Goal: Information Seeking & Learning: Learn about a topic

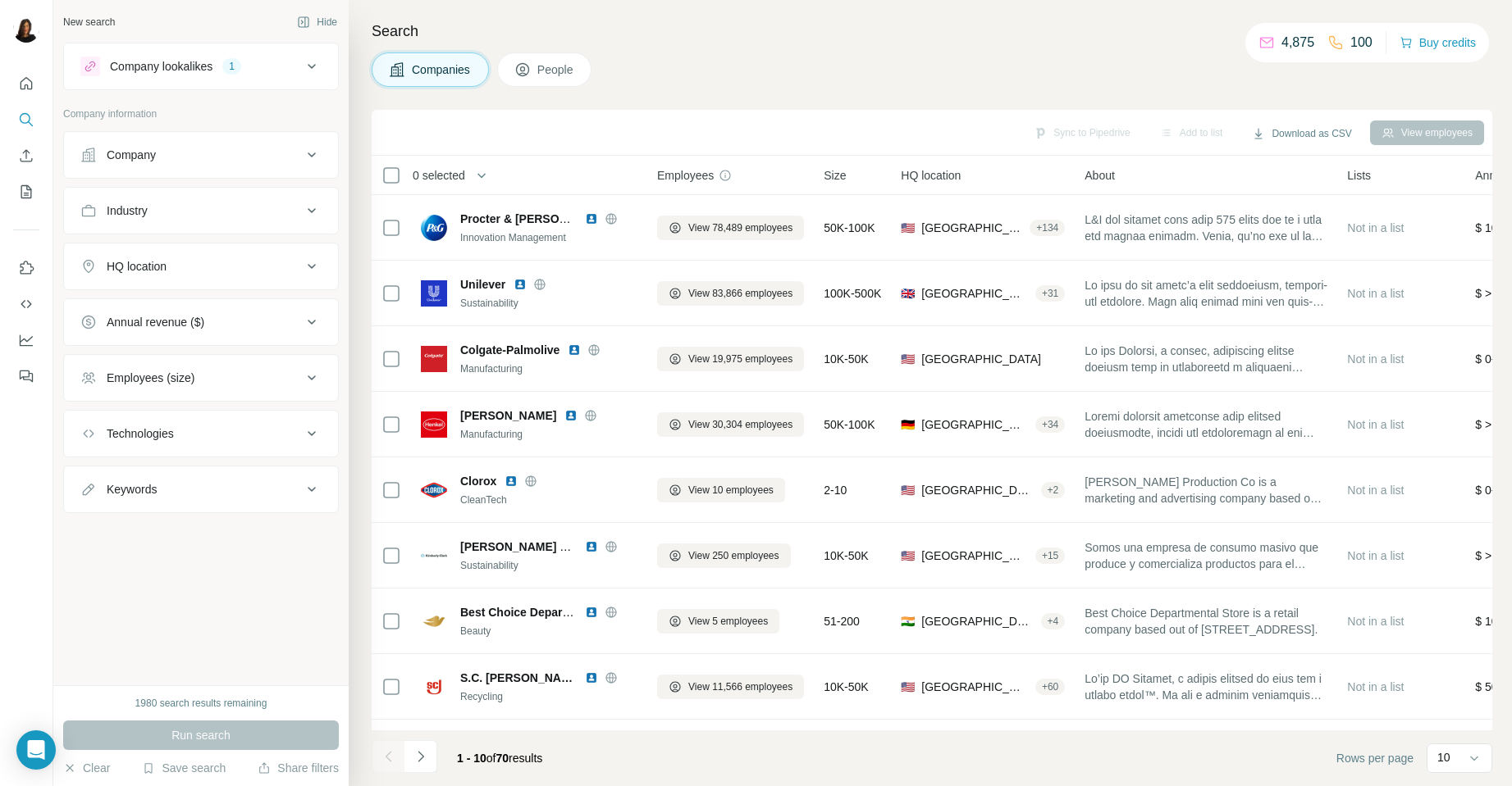
click at [313, 267] on icon at bounding box center [311, 266] width 20 height 20
click at [229, 313] on input "text" at bounding box center [200, 307] width 241 height 30
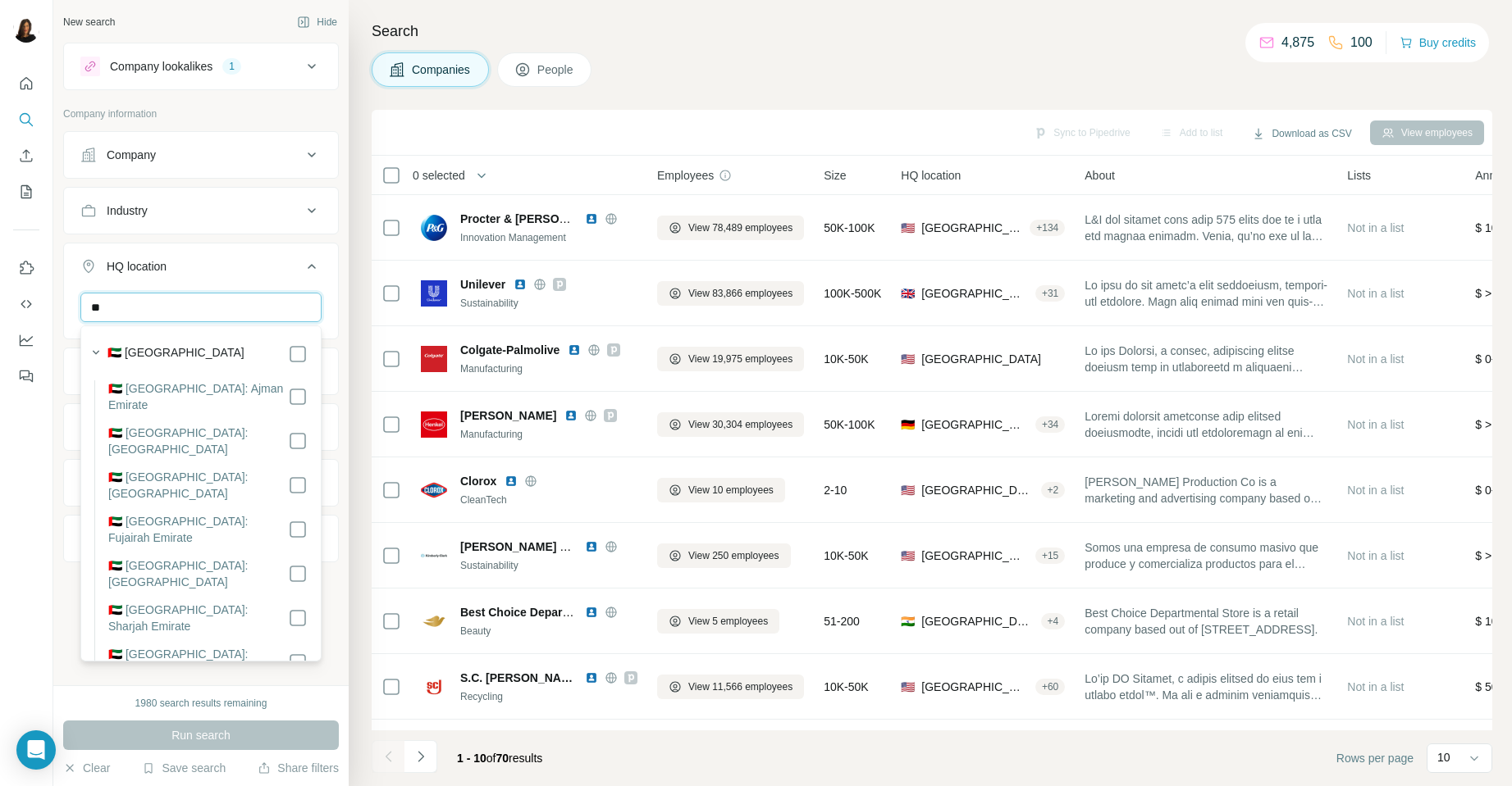
type input "*"
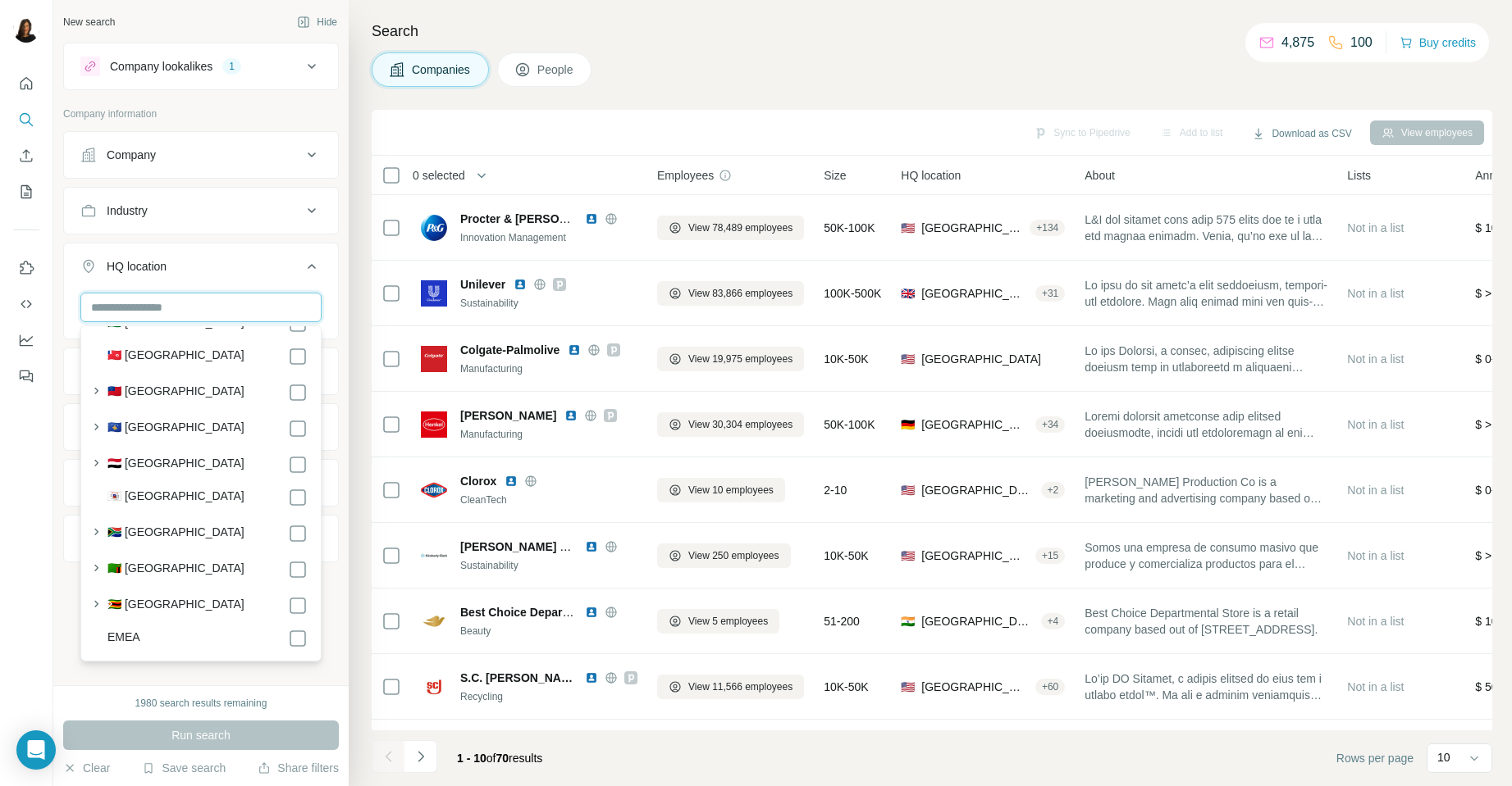
scroll to position [8839, 0]
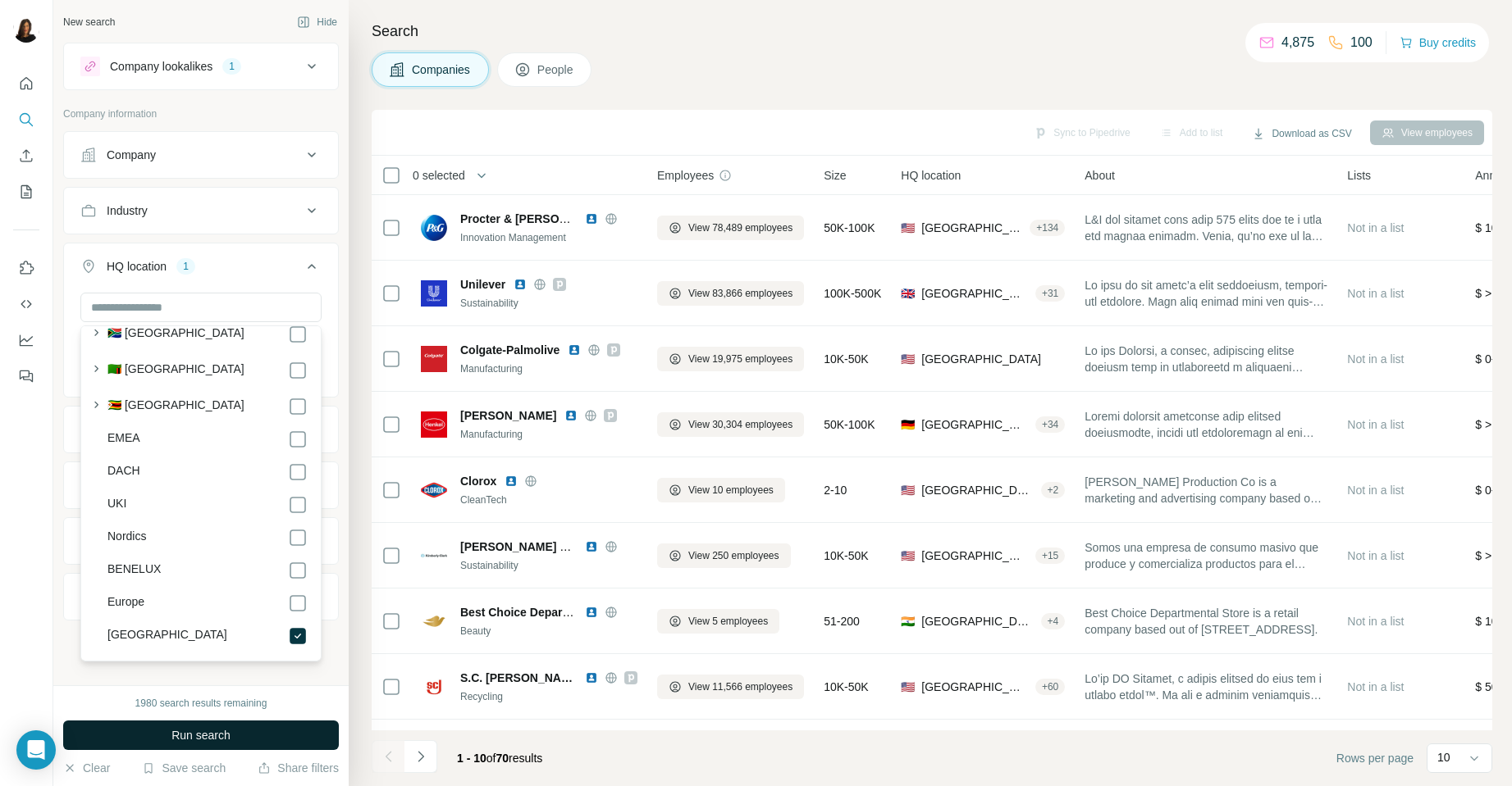
click at [239, 728] on button "Run search" at bounding box center [201, 735] width 276 height 30
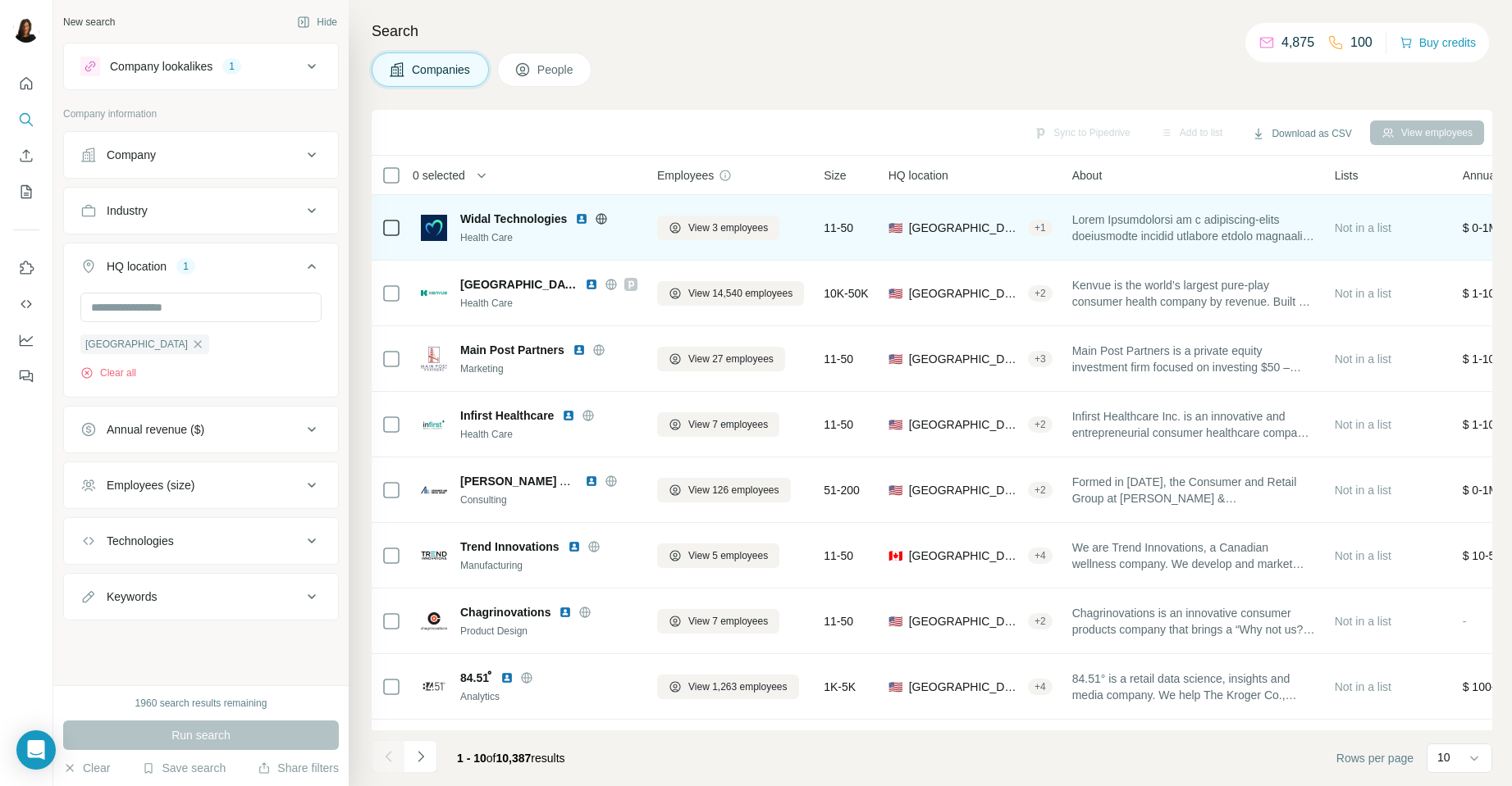
click at [485, 217] on span "Widal Technologies" at bounding box center [513, 218] width 106 height 16
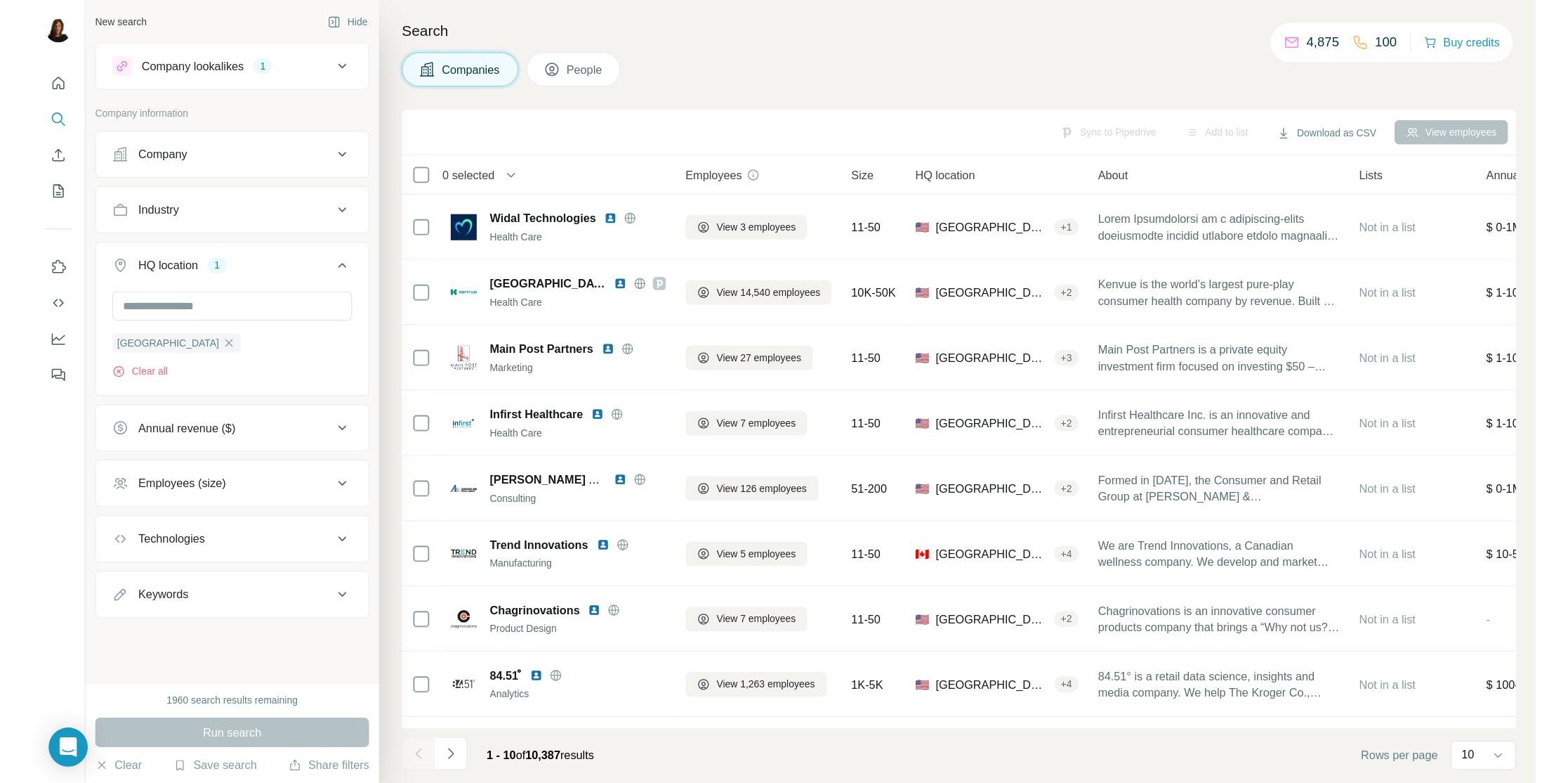
scroll to position [7575, 0]
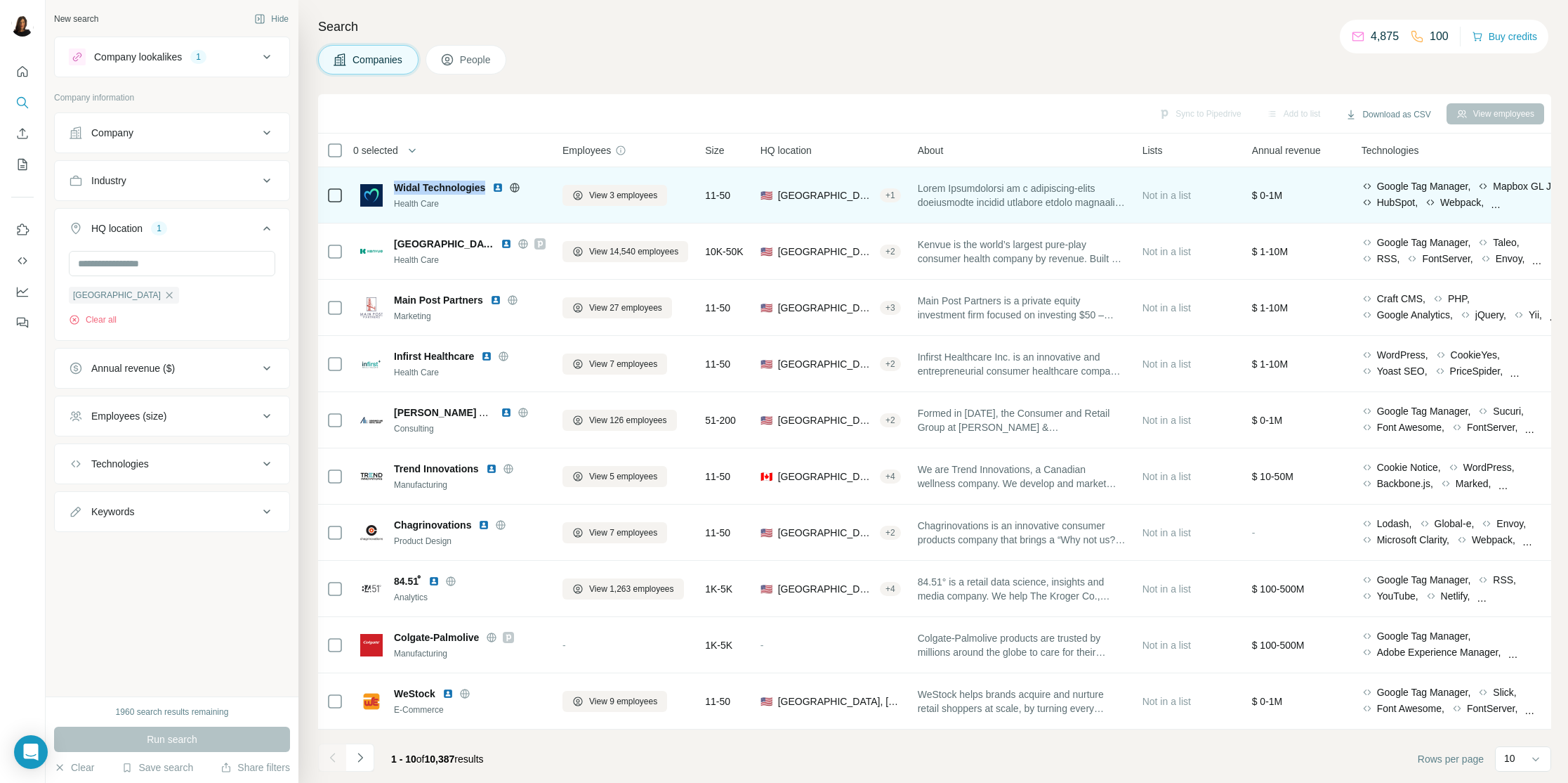
drag, startPoint x: 403, startPoint y: 173, endPoint x: 485, endPoint y: 185, distance: 82.9
click at [485, 185] on td "Widal Technologies Health Care" at bounding box center [452, 195] width 202 height 56
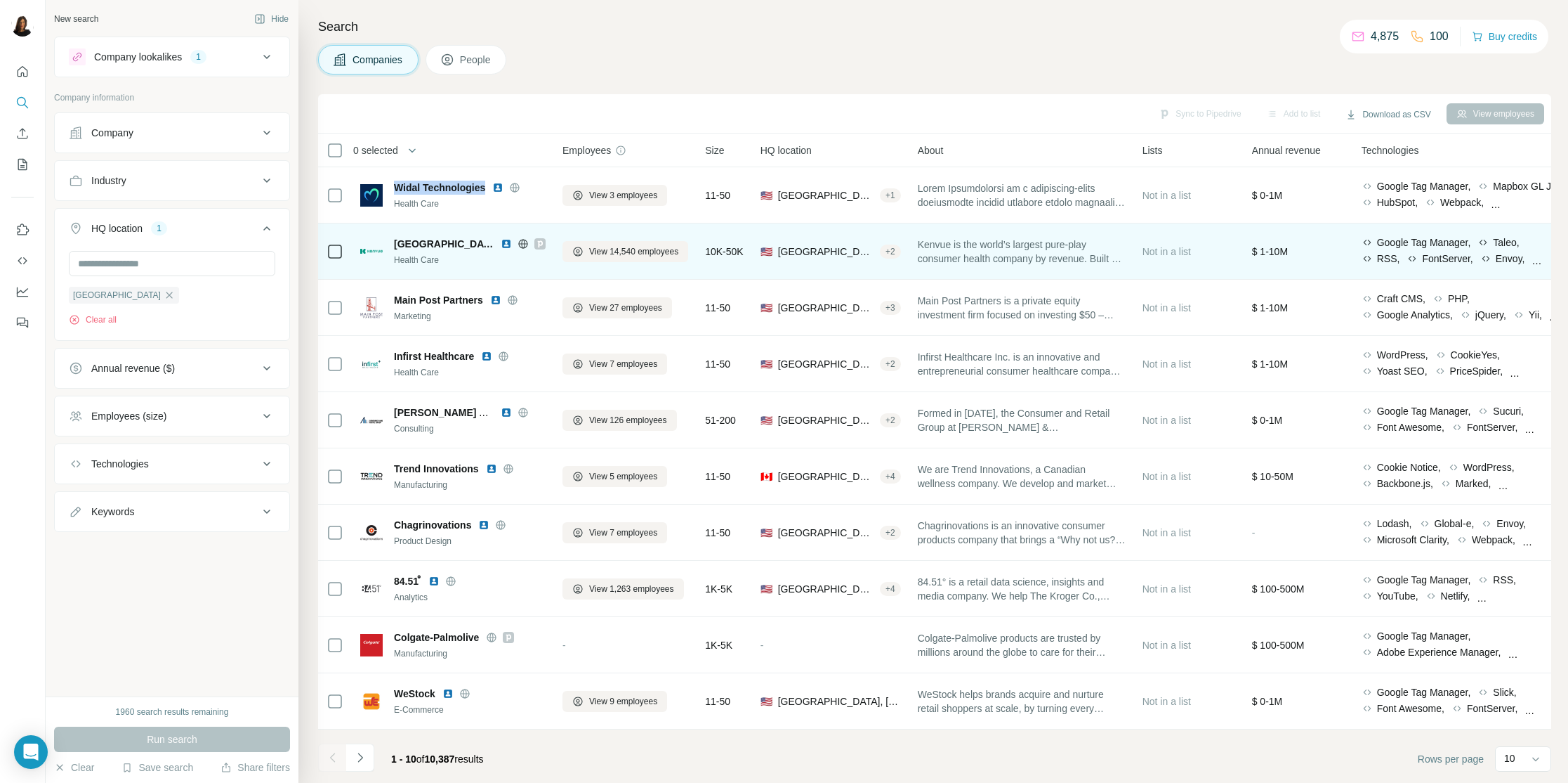
copy span "Widal Technologies"
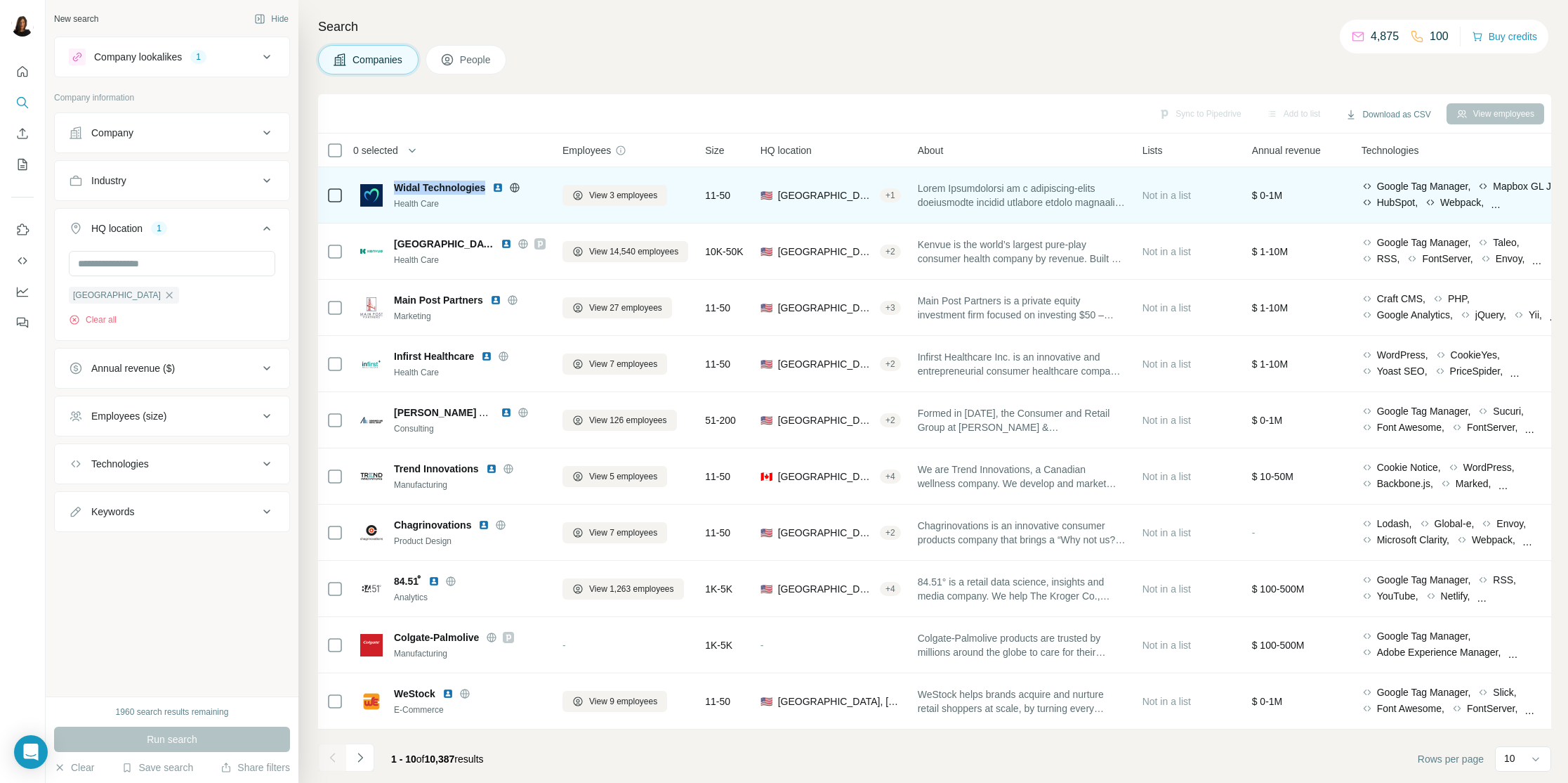
click at [498, 190] on img at bounding box center [497, 187] width 11 height 11
click at [0, 0] on div "New search Hide Company lookalikes 1 Company information Company Industry HQ lo…" at bounding box center [784, 391] width 1568 height 783
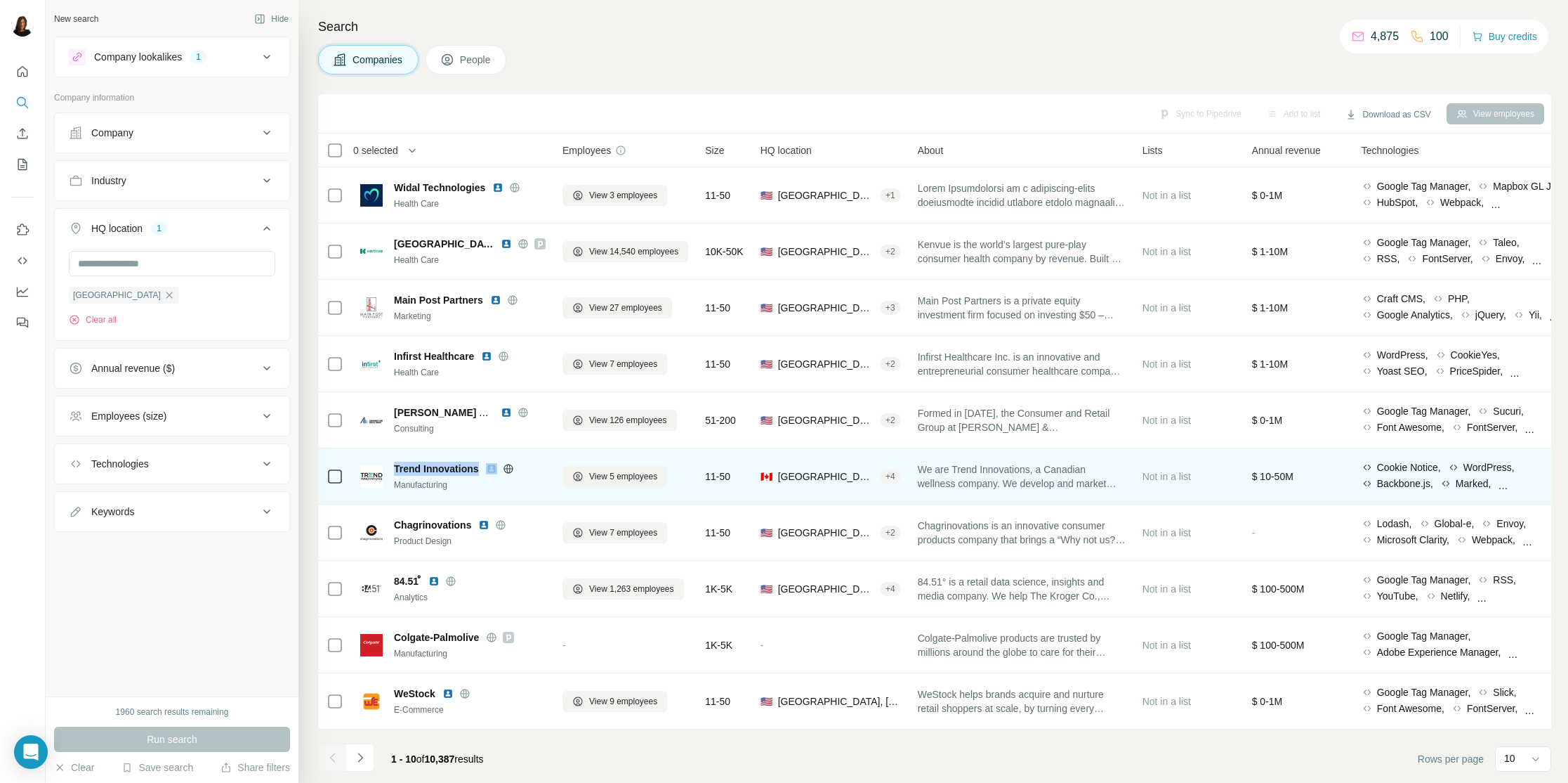
drag, startPoint x: 407, startPoint y: 458, endPoint x: 483, endPoint y: 470, distance: 76.9
click at [483, 470] on div "Trend Innovations Manufacturing" at bounding box center [453, 476] width 185 height 39
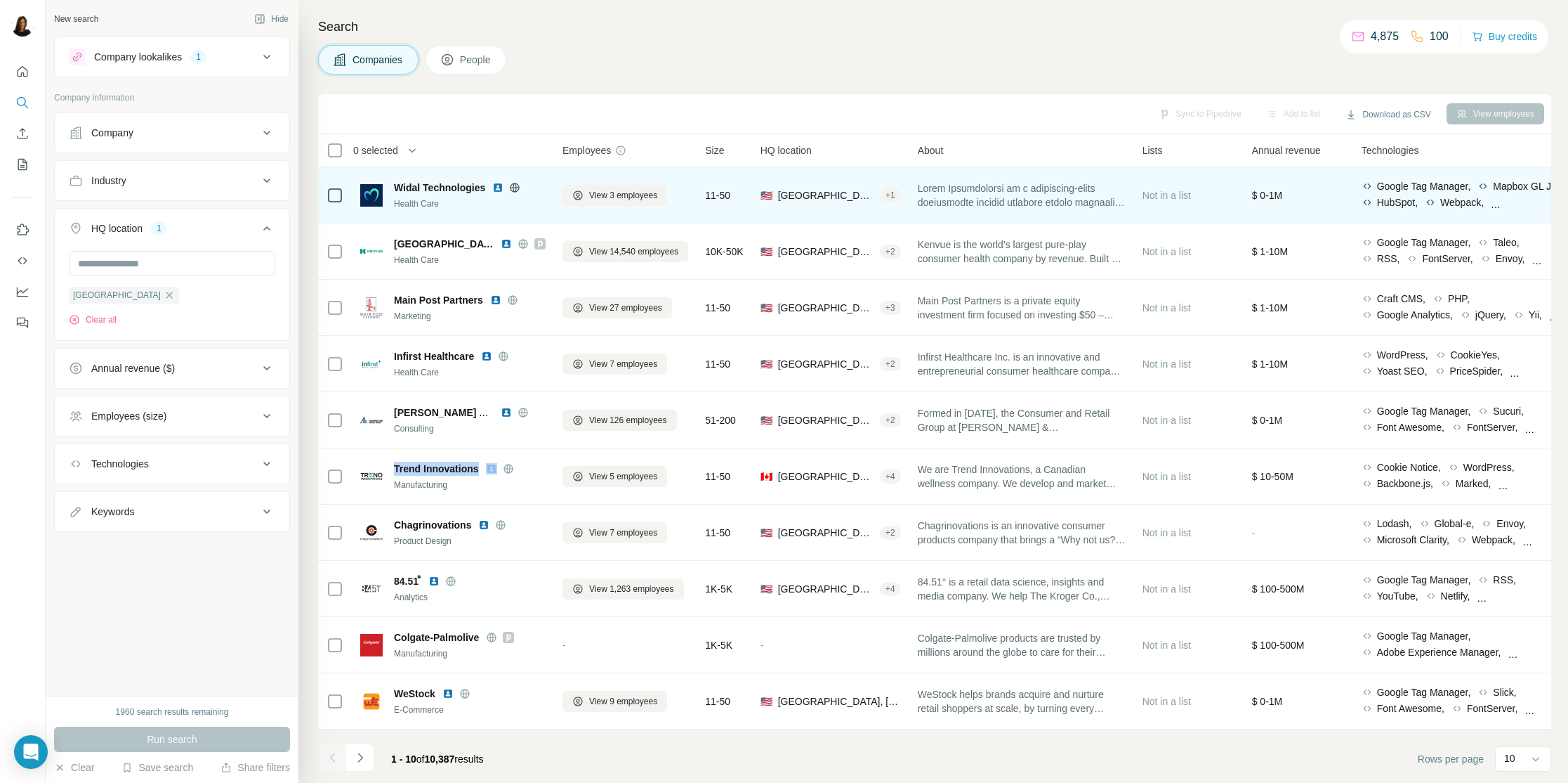
copy span "Trend Innovations"
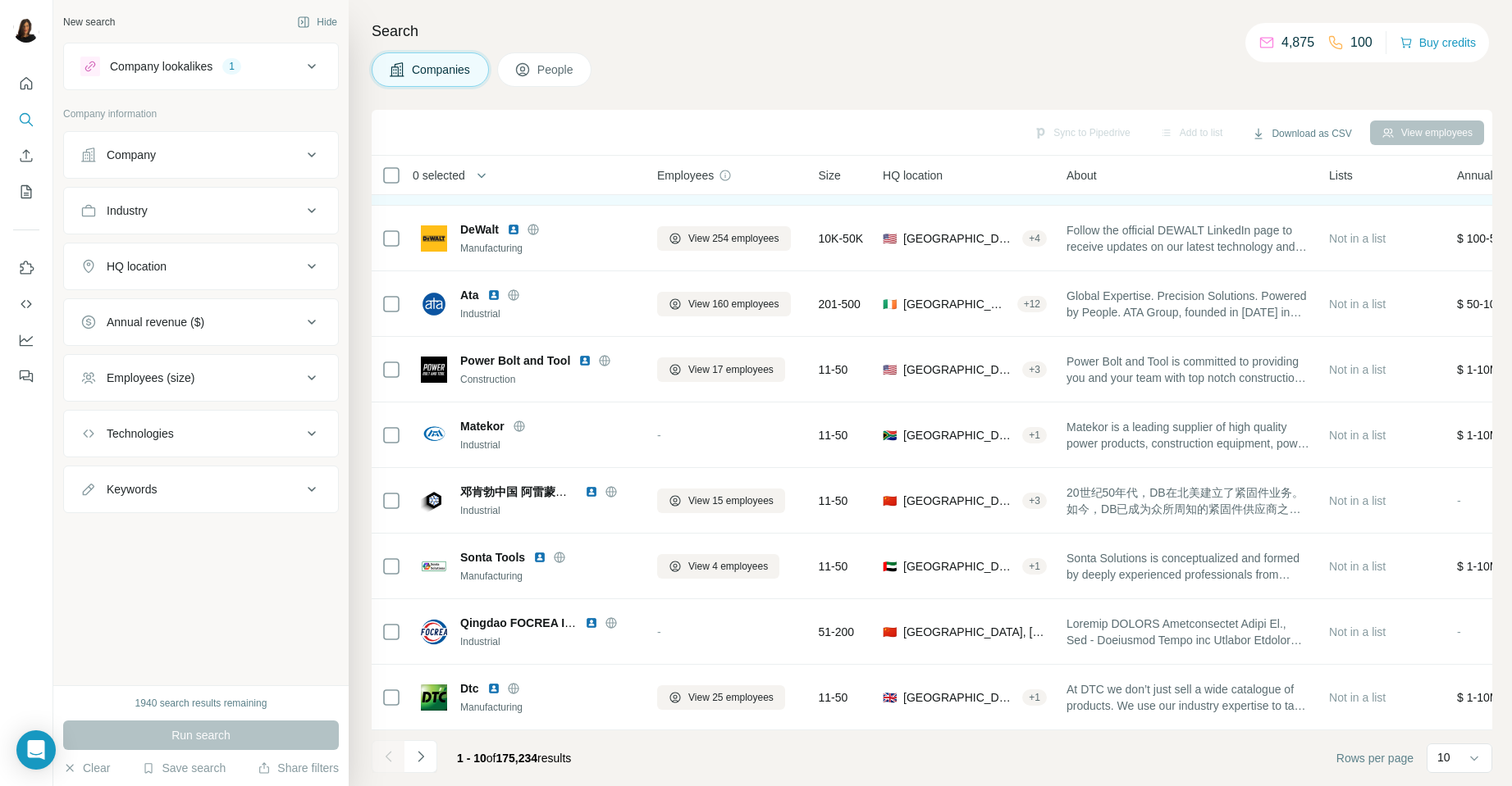
scroll to position [119, 0]
click at [298, 274] on div "HQ location" at bounding box center [191, 266] width 221 height 16
click at [175, 313] on input "text" at bounding box center [200, 307] width 241 height 30
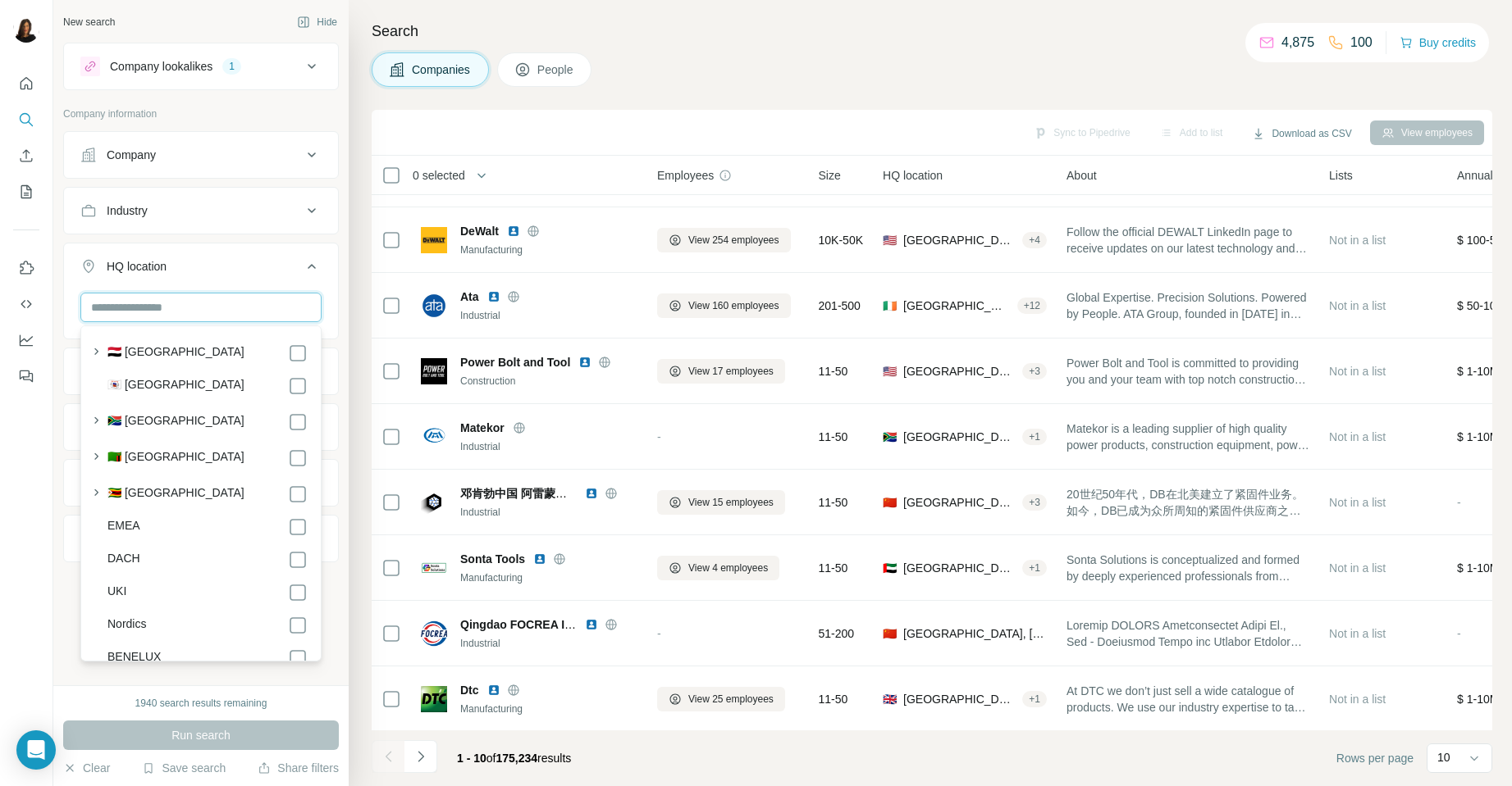
scroll to position [8839, 0]
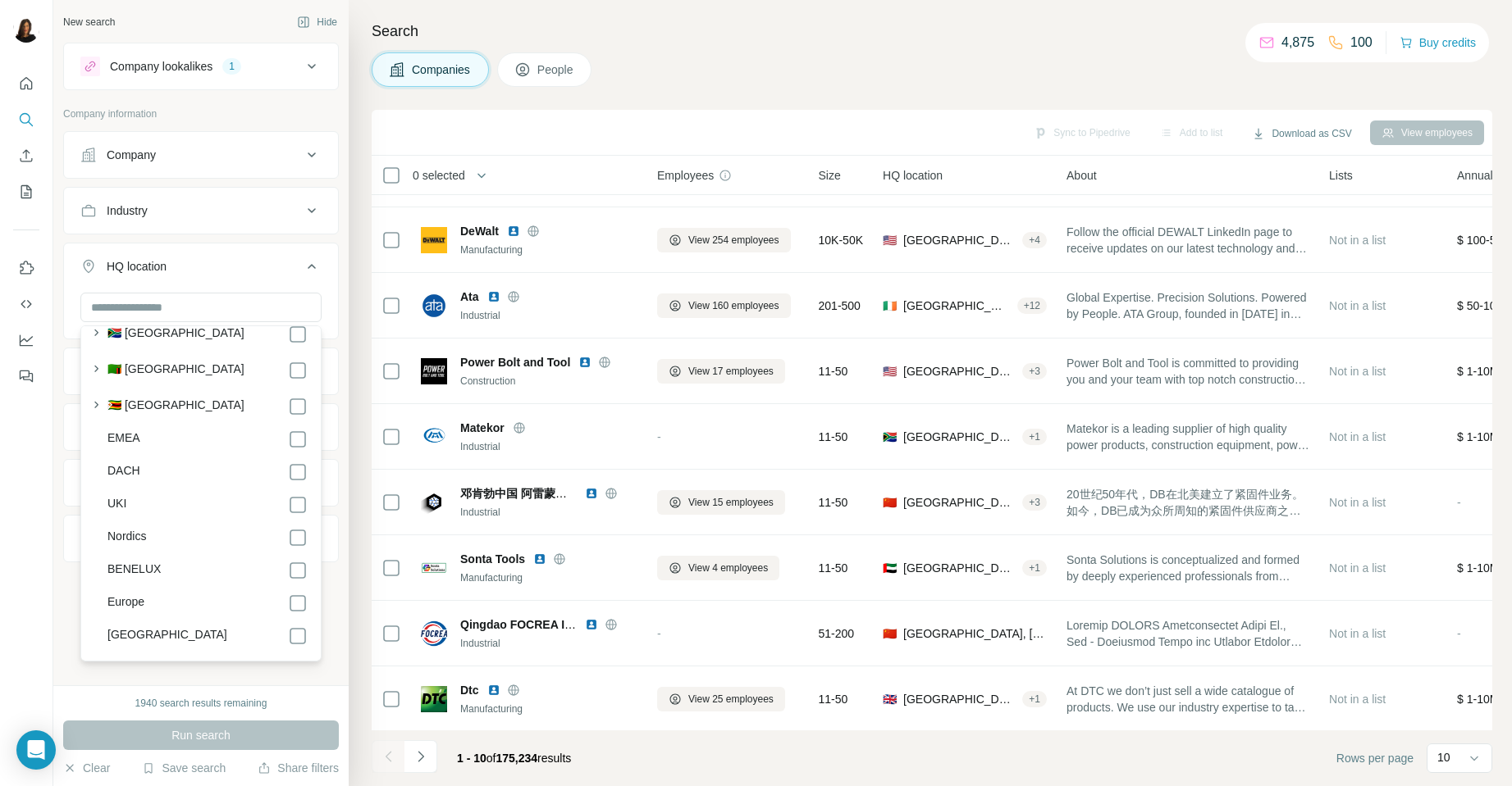
click at [145, 627] on label "[GEOGRAPHIC_DATA]" at bounding box center [167, 636] width 120 height 20
click at [195, 734] on span "Run search" at bounding box center [200, 735] width 59 height 16
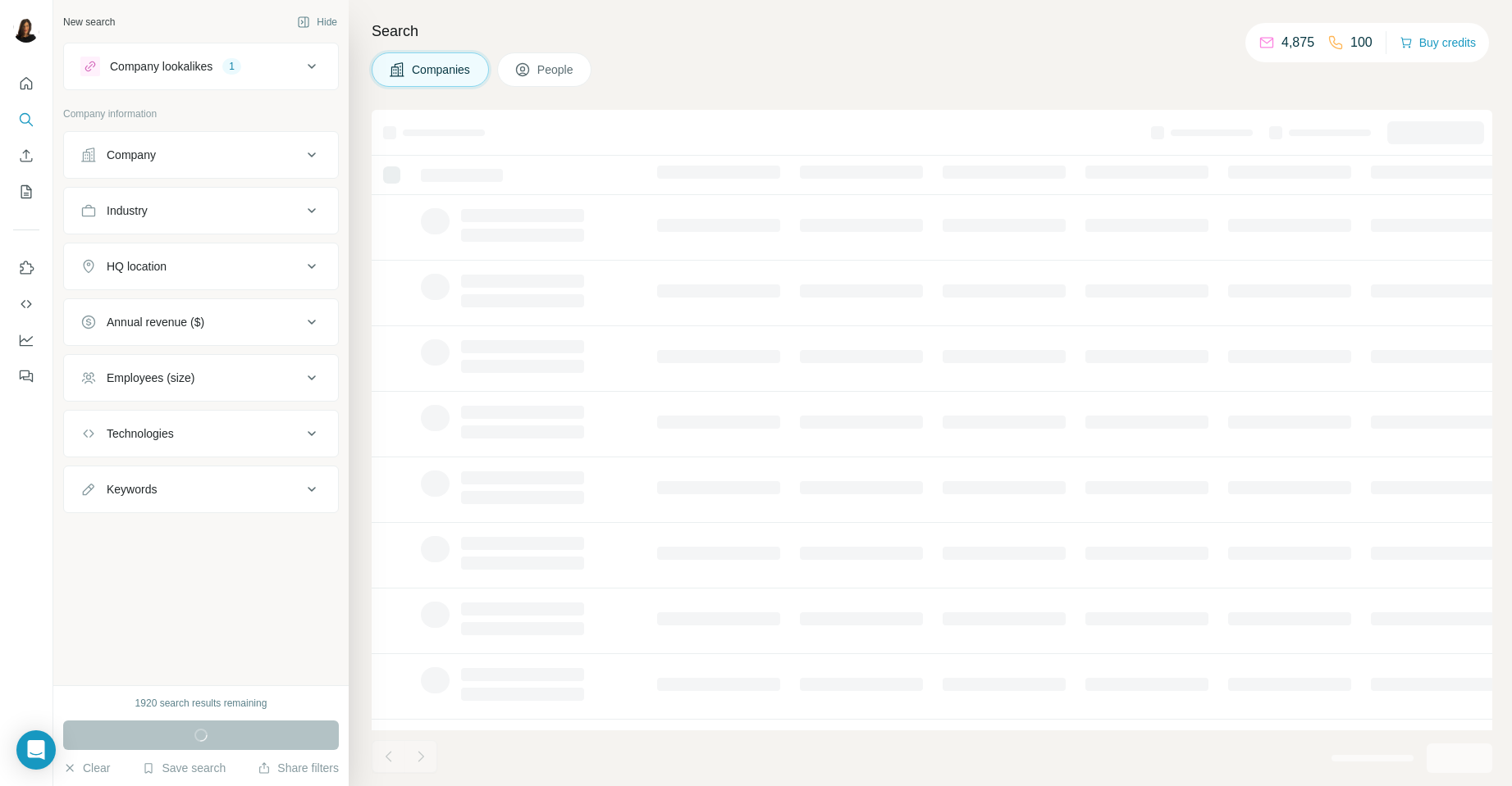
click at [309, 256] on icon at bounding box center [311, 266] width 20 height 20
click at [221, 302] on input "text" at bounding box center [200, 307] width 241 height 30
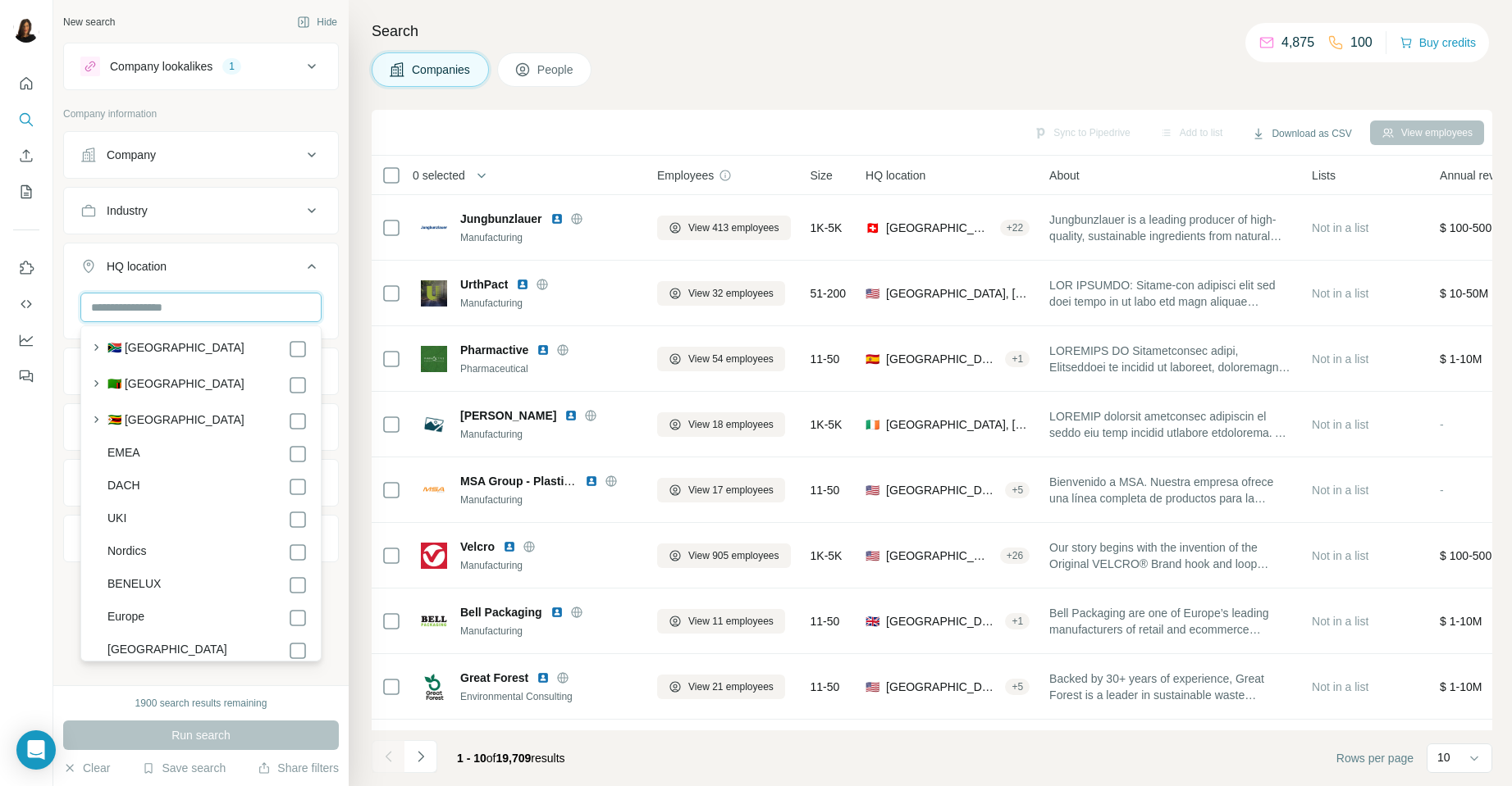
scroll to position [8827, 0]
click at [158, 639] on label "[GEOGRAPHIC_DATA]" at bounding box center [167, 648] width 120 height 20
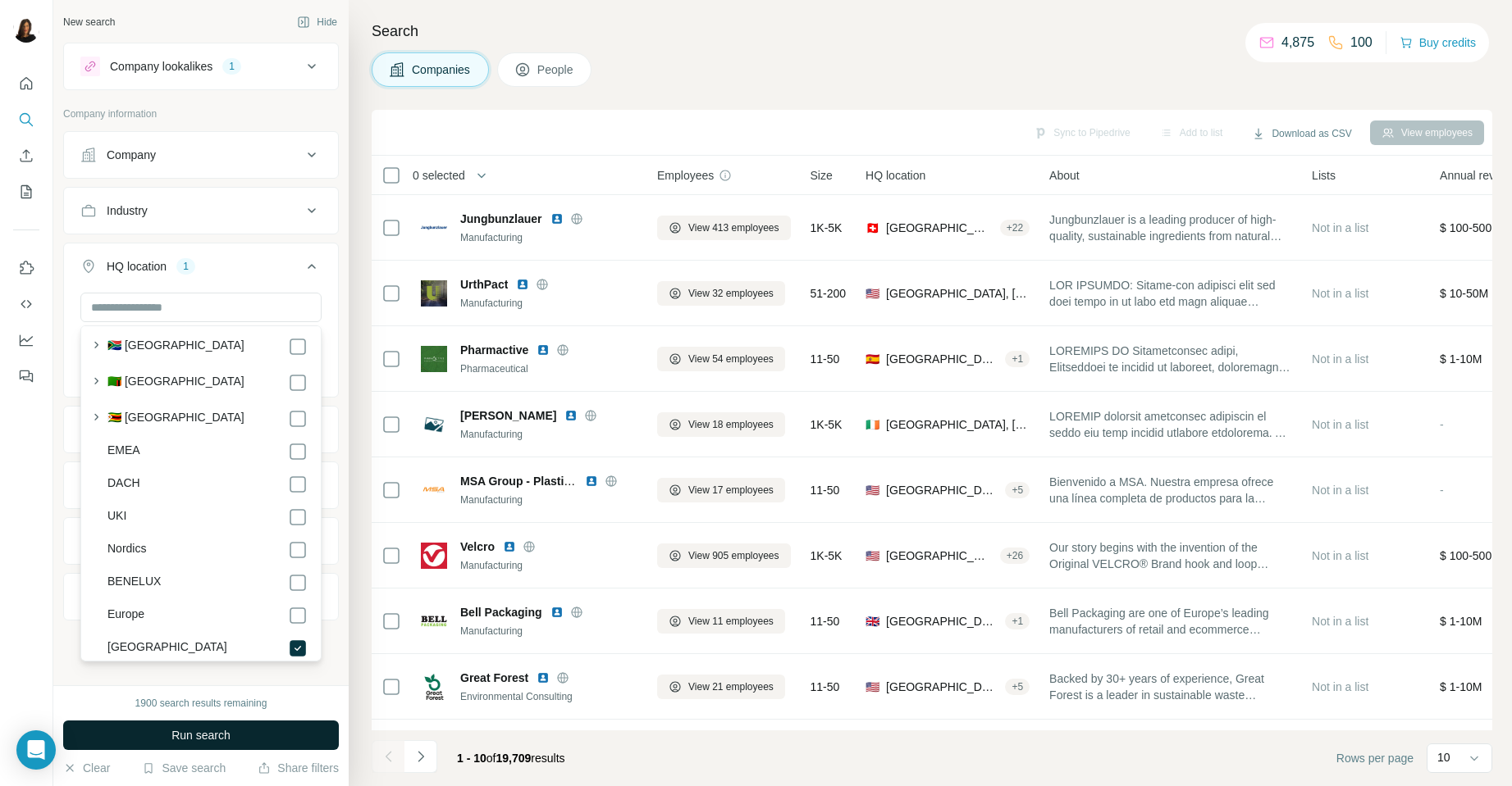
click at [165, 739] on button "Run search" at bounding box center [201, 735] width 276 height 30
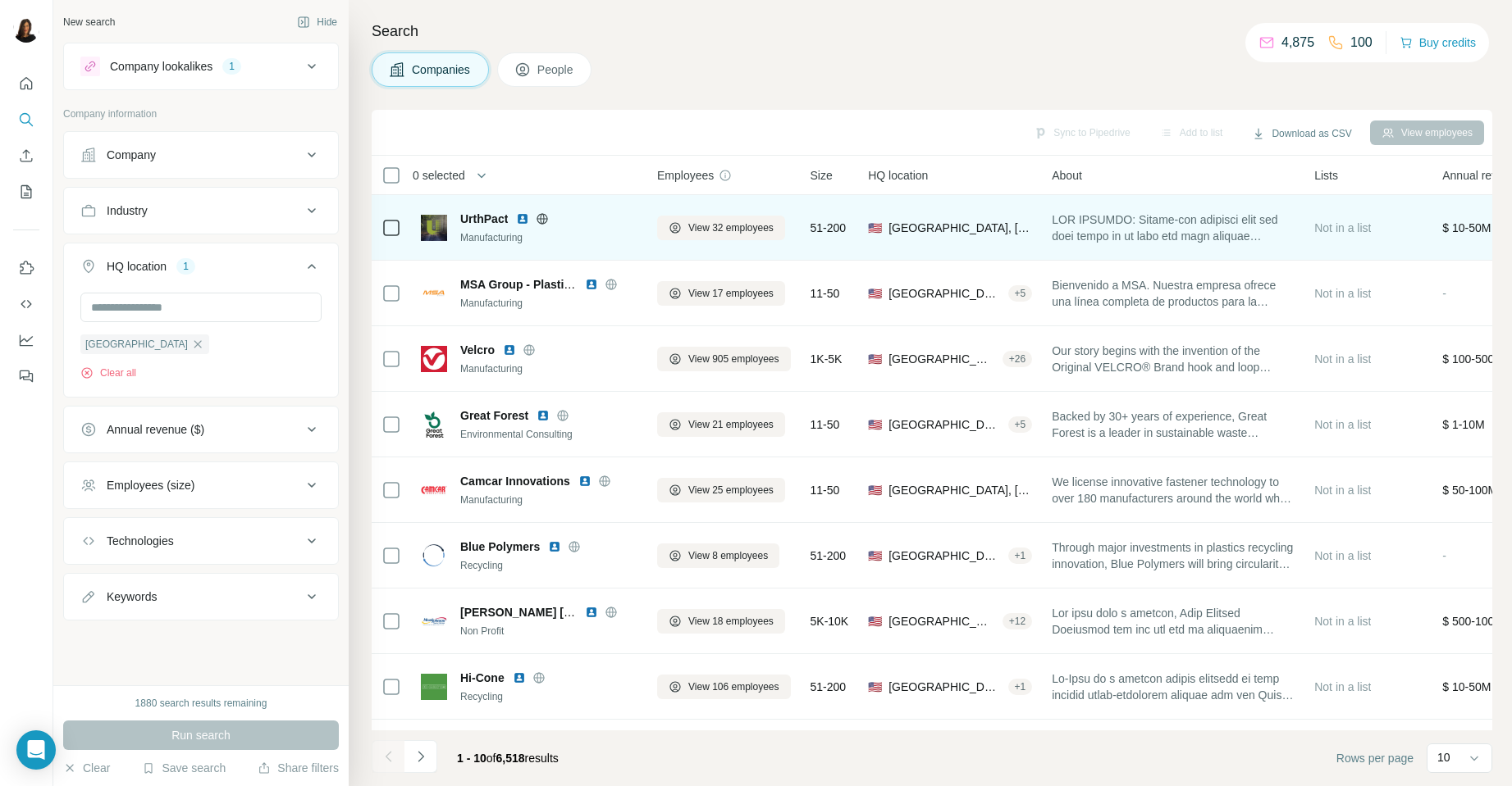
click at [499, 223] on span "UrthPact" at bounding box center [484, 218] width 48 height 16
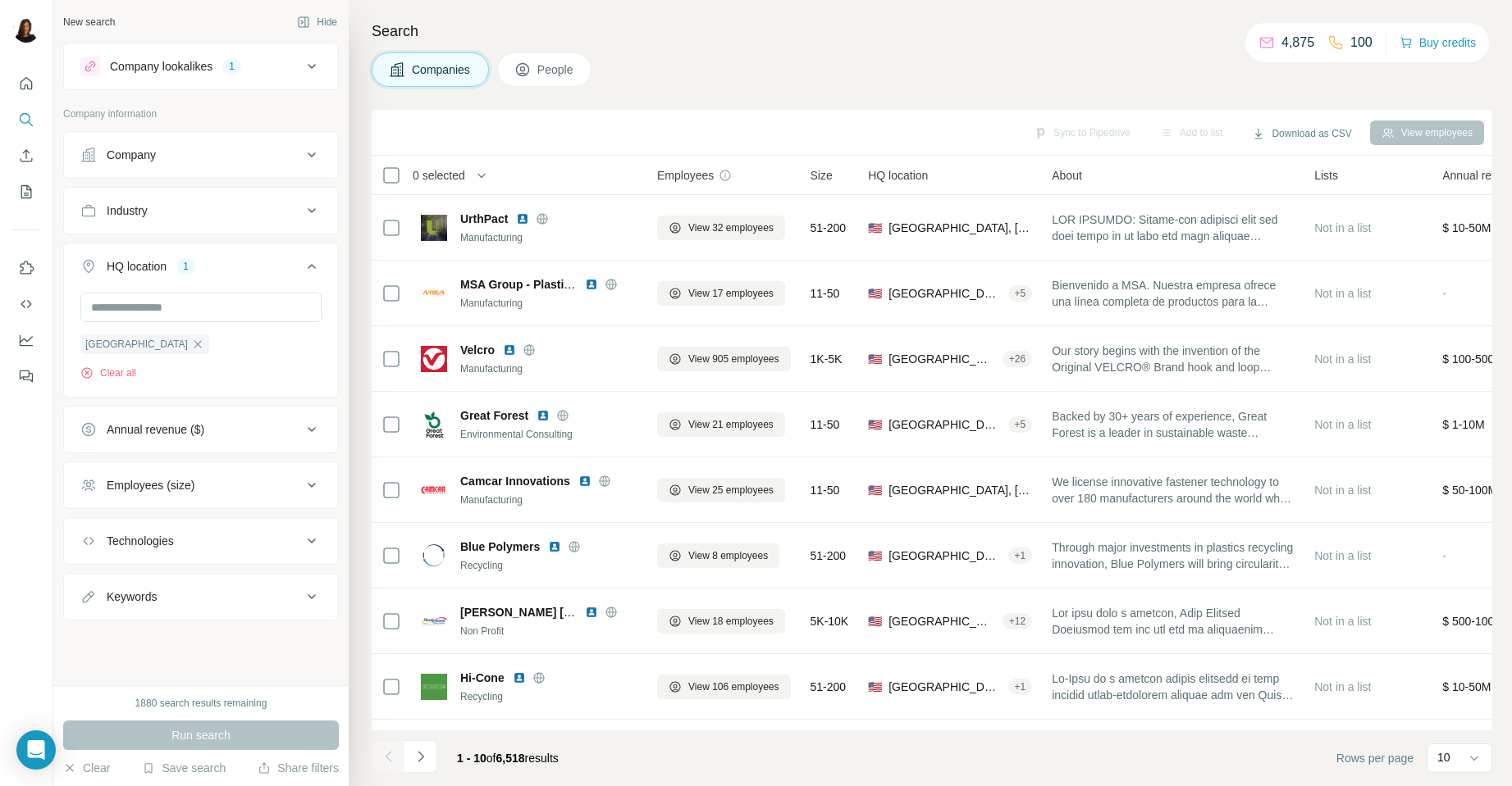
click at [411, 773] on li at bounding box center [421, 758] width 33 height 36
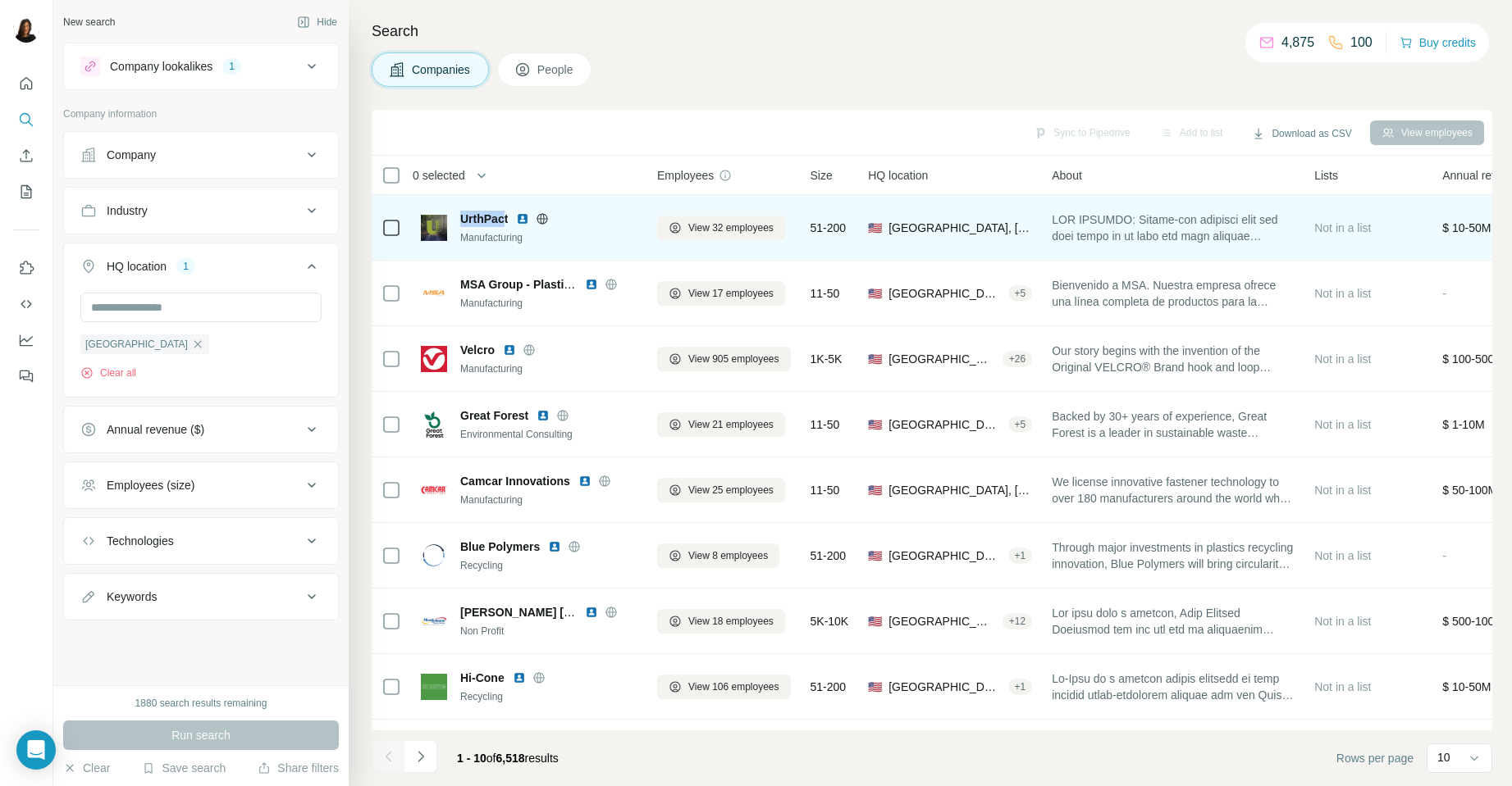
drag, startPoint x: 460, startPoint y: 215, endPoint x: 507, endPoint y: 221, distance: 47.4
click at [507, 221] on span "UrthPact" at bounding box center [484, 218] width 48 height 16
click at [463, 213] on span "UrthPact" at bounding box center [484, 218] width 48 height 16
drag, startPoint x: 462, startPoint y: 213, endPoint x: 497, endPoint y: 214, distance: 35.0
click at [497, 214] on span "UrthPact" at bounding box center [484, 218] width 48 height 16
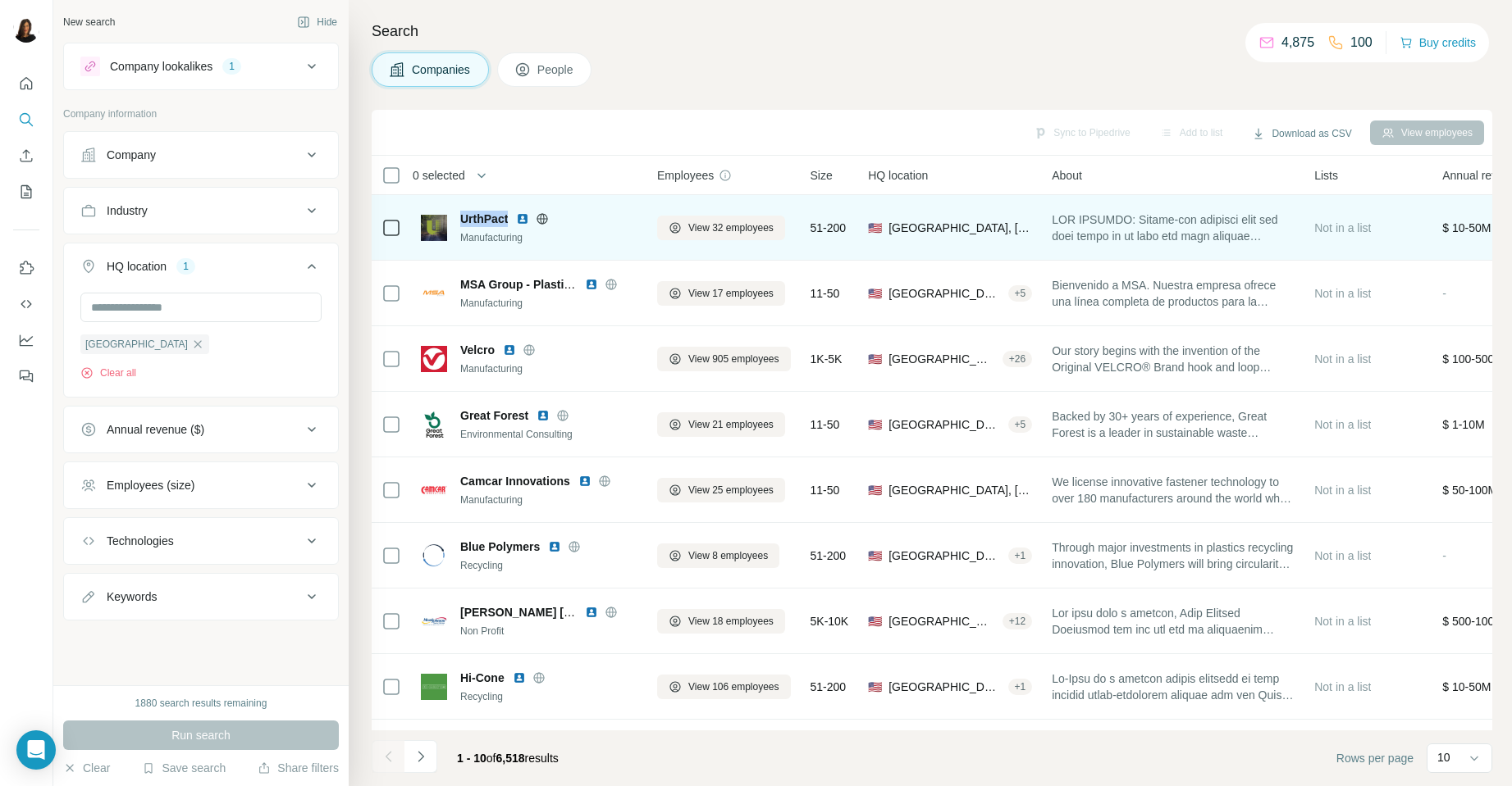
copy span "UrthPact"
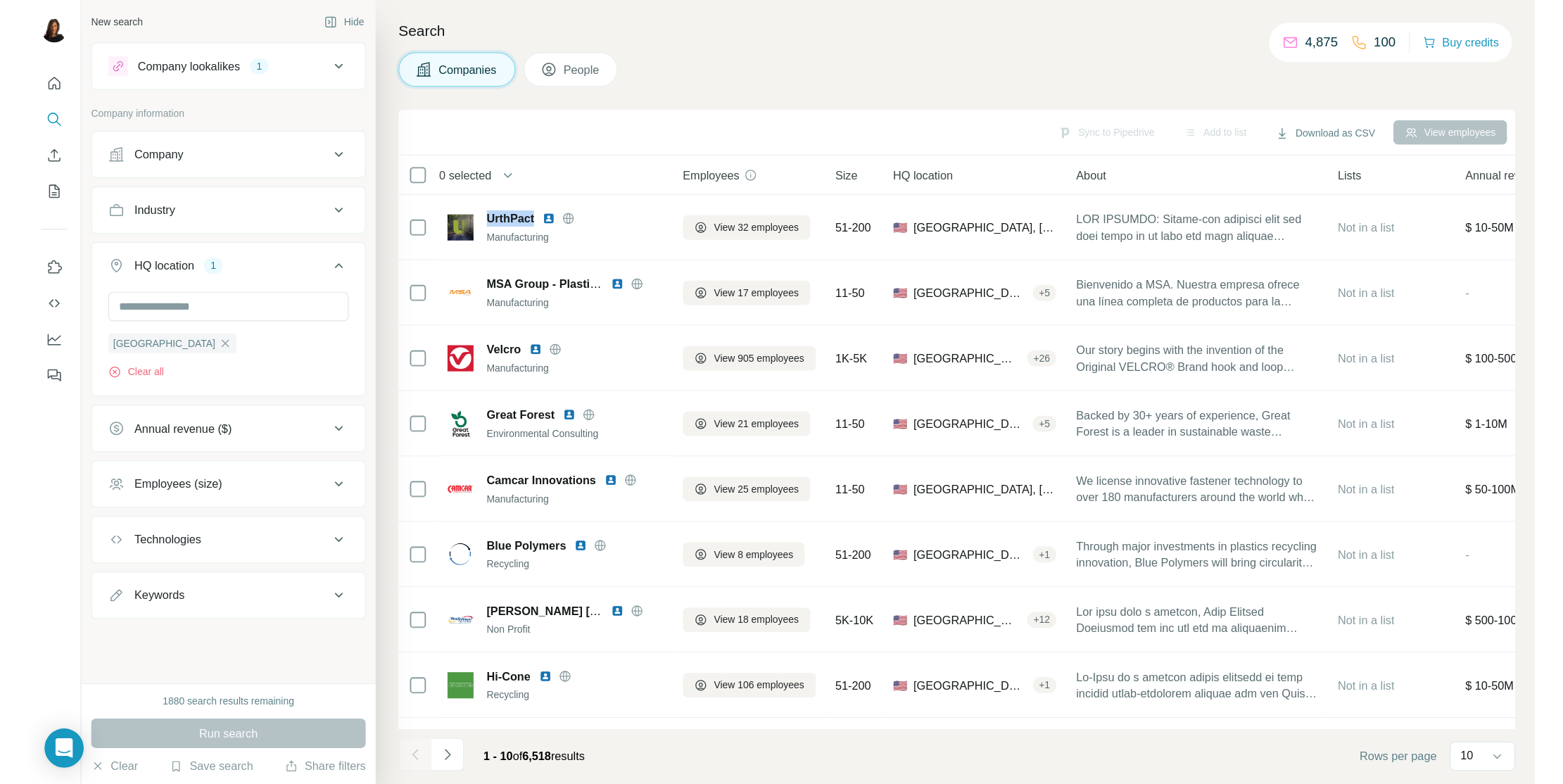
scroll to position [7574, 0]
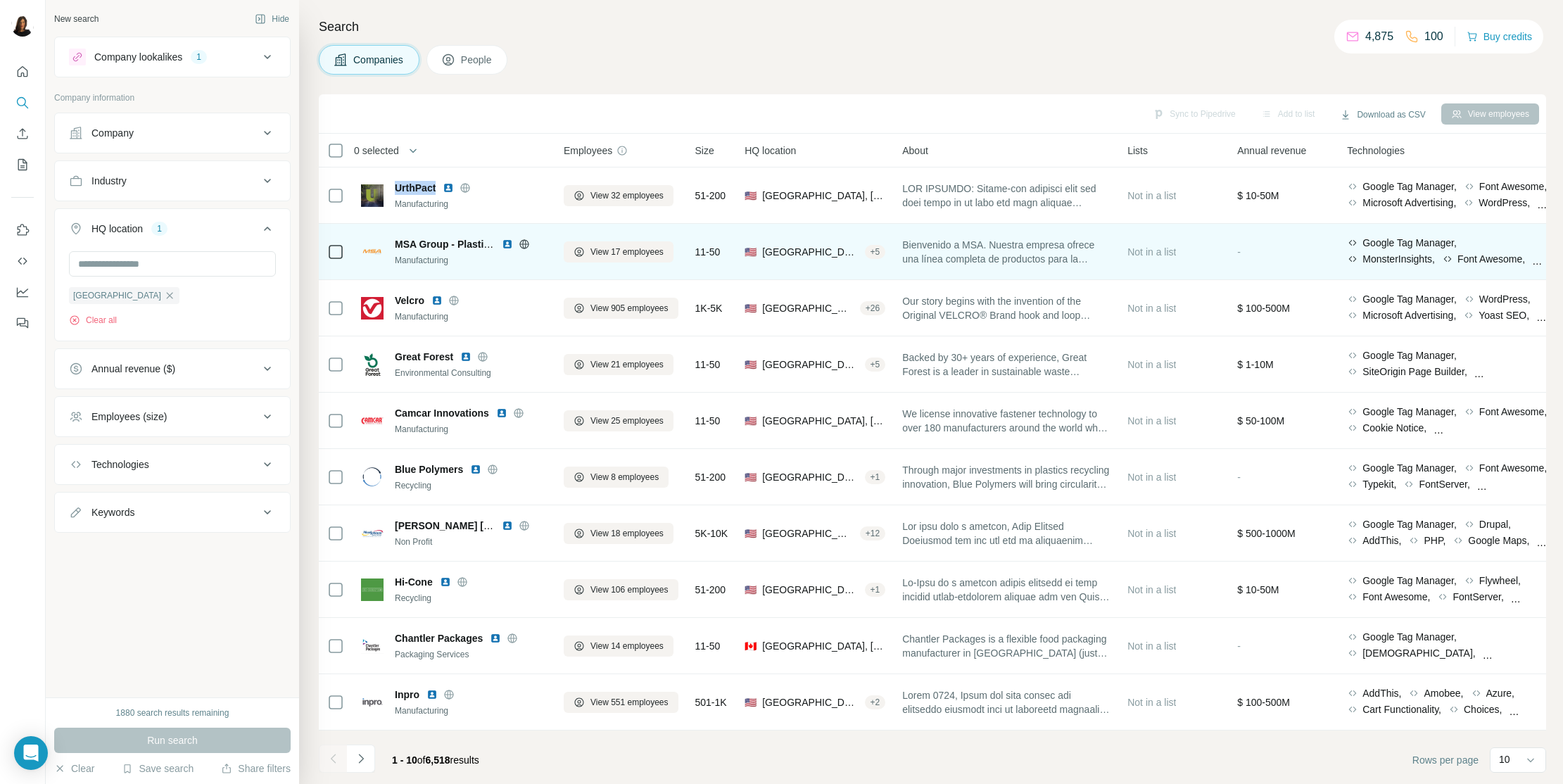
click at [396, 227] on td "MSA Group - Plastics Division Manufacturing" at bounding box center [453, 251] width 202 height 56
drag, startPoint x: 407, startPoint y: 227, endPoint x: 489, endPoint y: 243, distance: 83.5
click at [489, 243] on td "MSA Group - Plastics Division Manufacturing" at bounding box center [453, 251] width 202 height 56
copy span "MSA Group - Plastics"
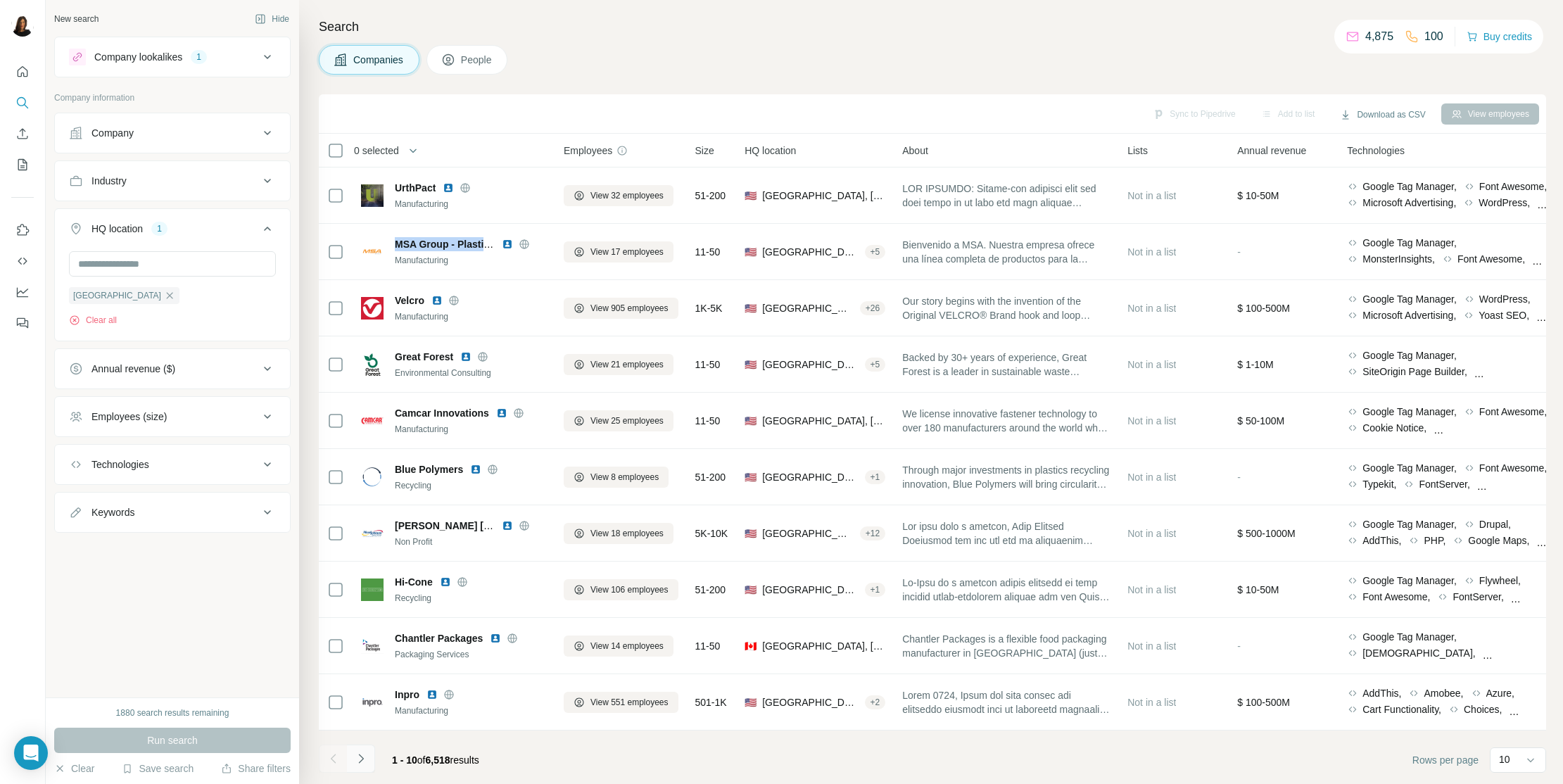
click at [365, 674] on icon "Navigate to next page" at bounding box center [360, 758] width 14 height 14
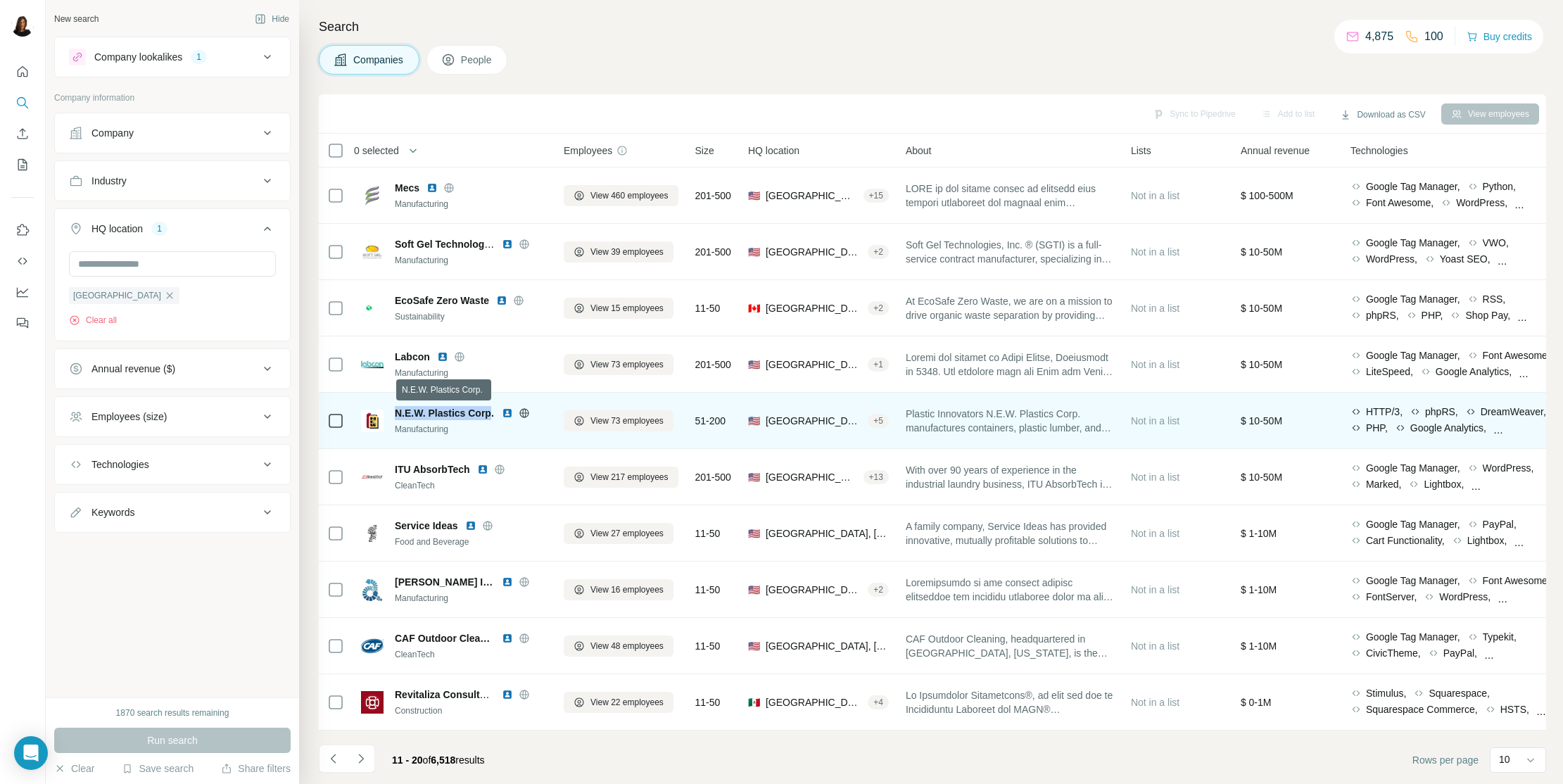
drag, startPoint x: 409, startPoint y: 400, endPoint x: 488, endPoint y: 412, distance: 79.9
click at [488, 412] on td "N.E.W. Plastics Corp. Manufacturing" at bounding box center [453, 420] width 202 height 56
copy span "N.E.W. Plastics Corp"
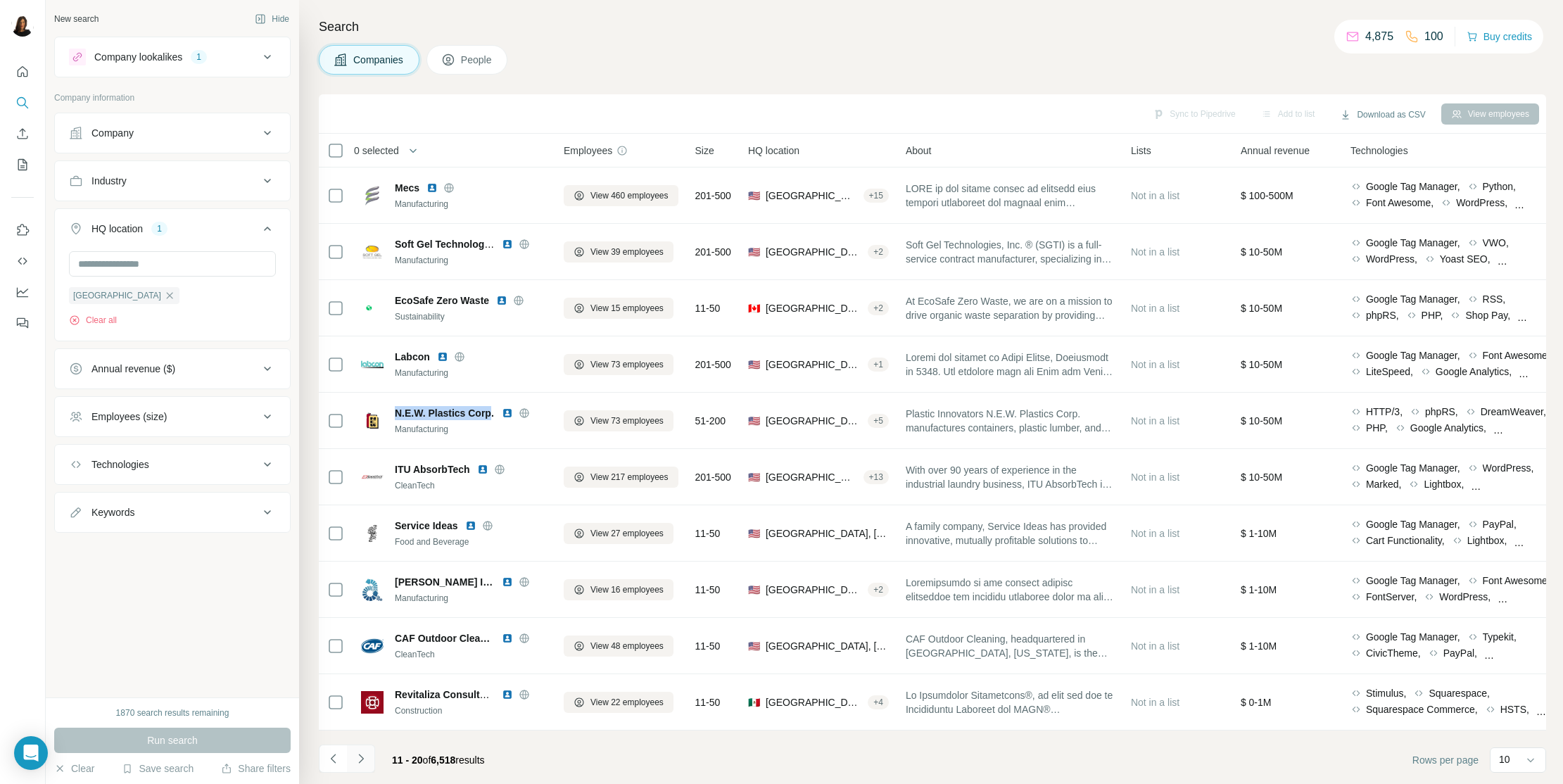
click at [370, 674] on button "Navigate to next page" at bounding box center [361, 758] width 28 height 28
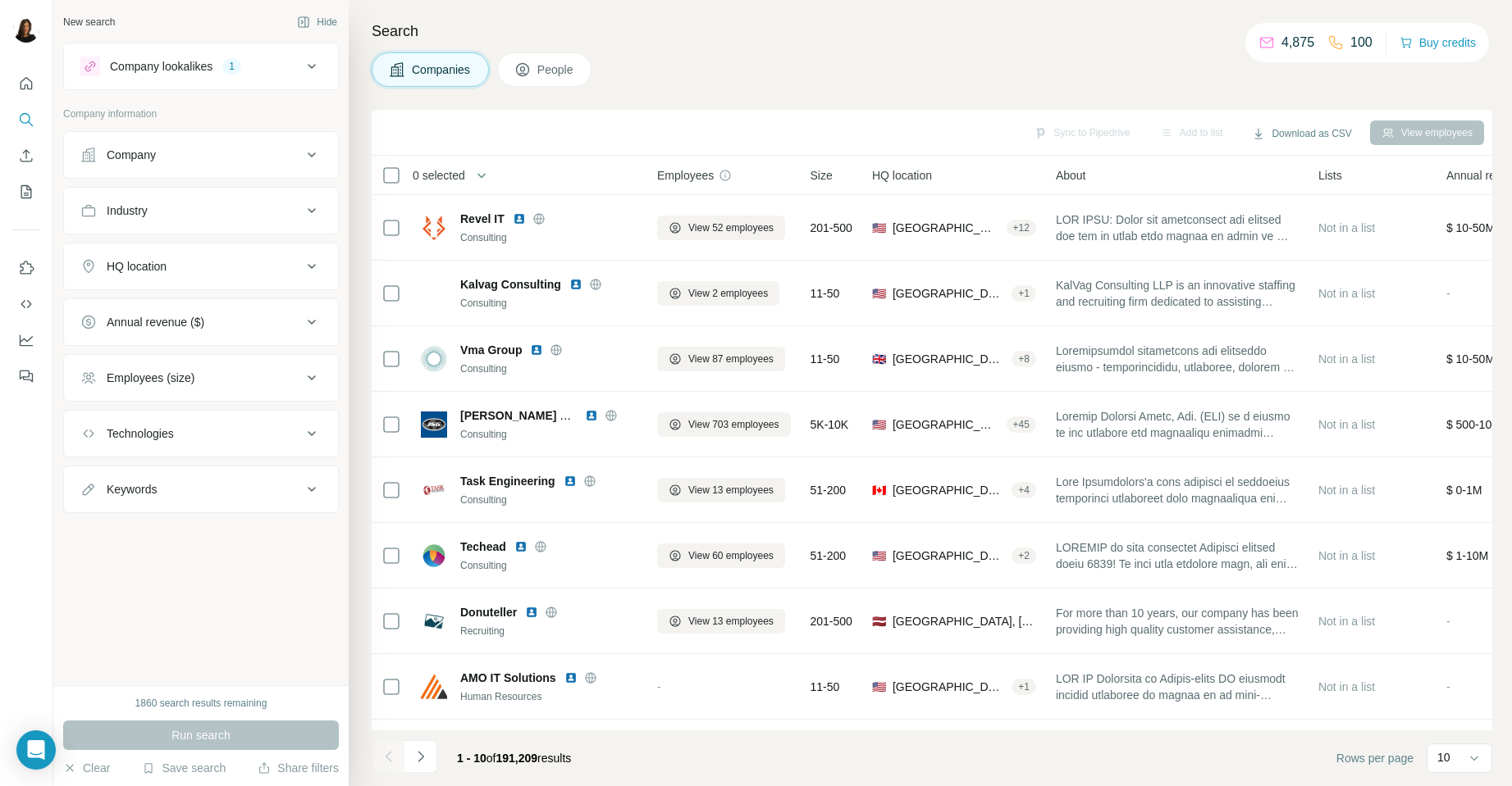
click at [290, 261] on div "HQ location" at bounding box center [191, 266] width 221 height 16
click at [309, 271] on icon at bounding box center [311, 266] width 20 height 20
click at [309, 270] on icon at bounding box center [311, 266] width 20 height 20
click at [246, 315] on input "text" at bounding box center [200, 307] width 241 height 30
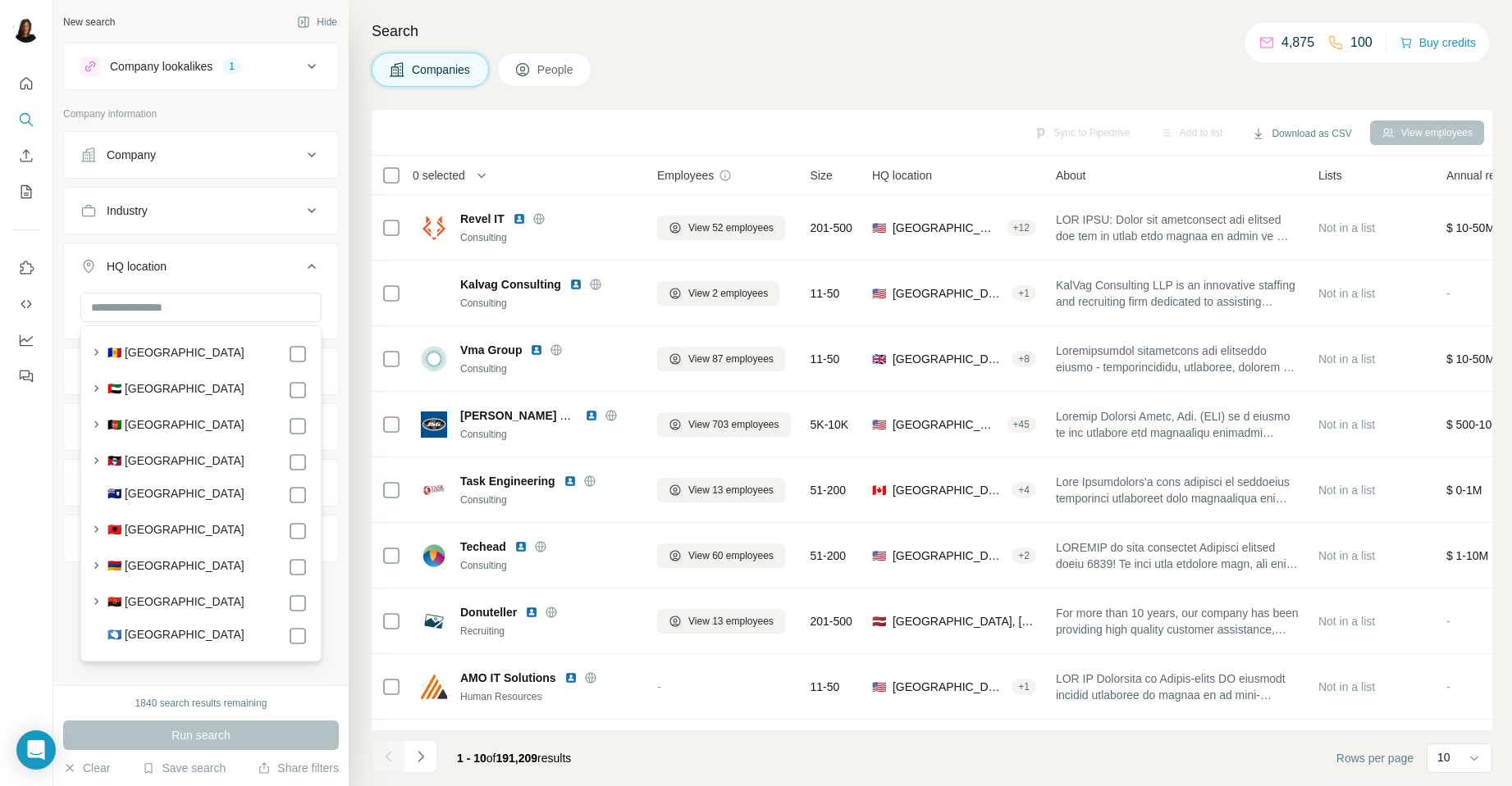
click at [195, 0] on html "New search Hide Company lookalikes 1 Company information Company Industry HQ lo…" at bounding box center [756, 393] width 1512 height 786
click at [181, 502] on div "🇦🇮 [GEOGRAPHIC_DATA]" at bounding box center [207, 495] width 200 height 20
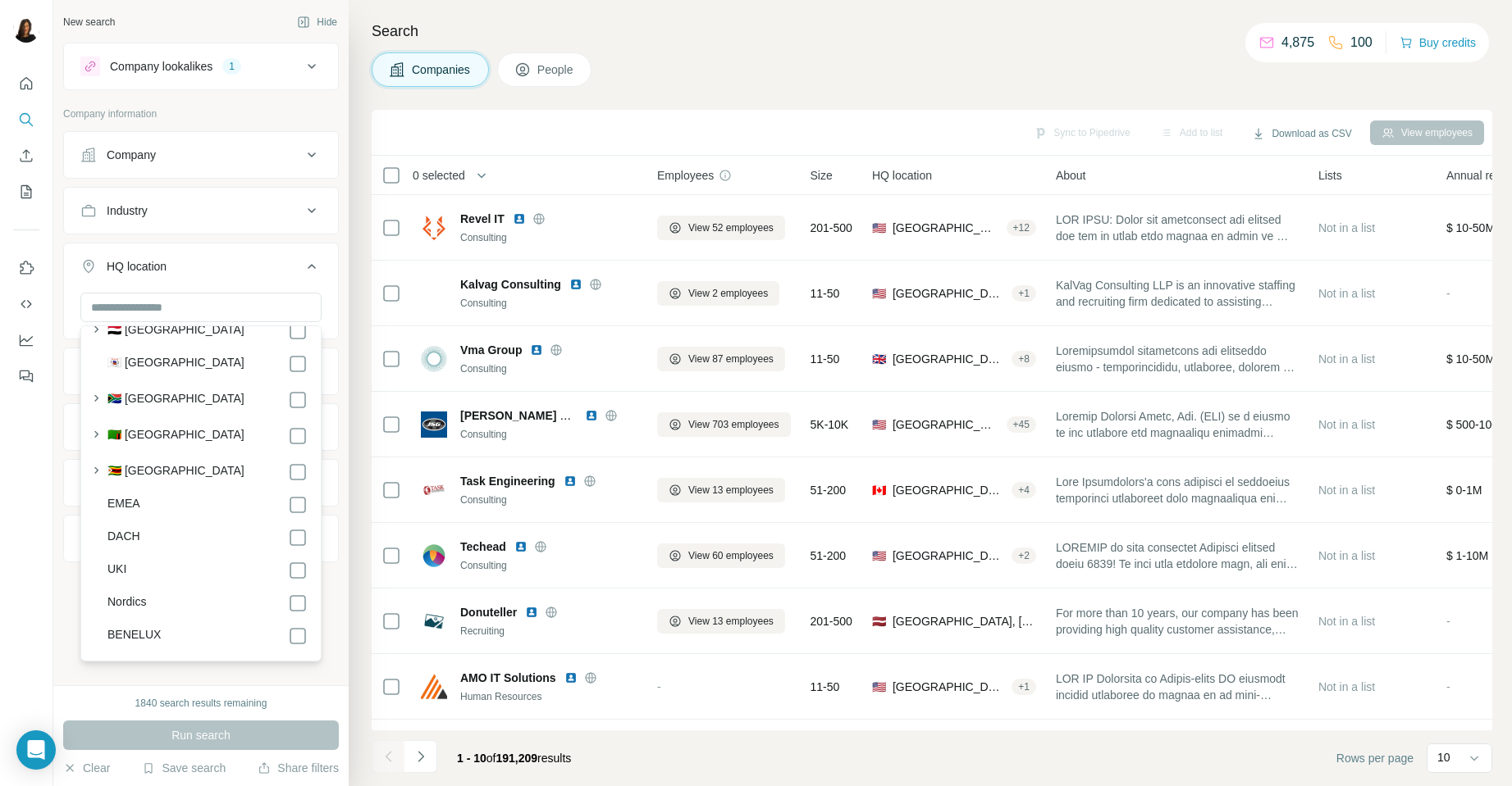
scroll to position [8839, 0]
click at [175, 627] on label "[GEOGRAPHIC_DATA]" at bounding box center [167, 636] width 120 height 20
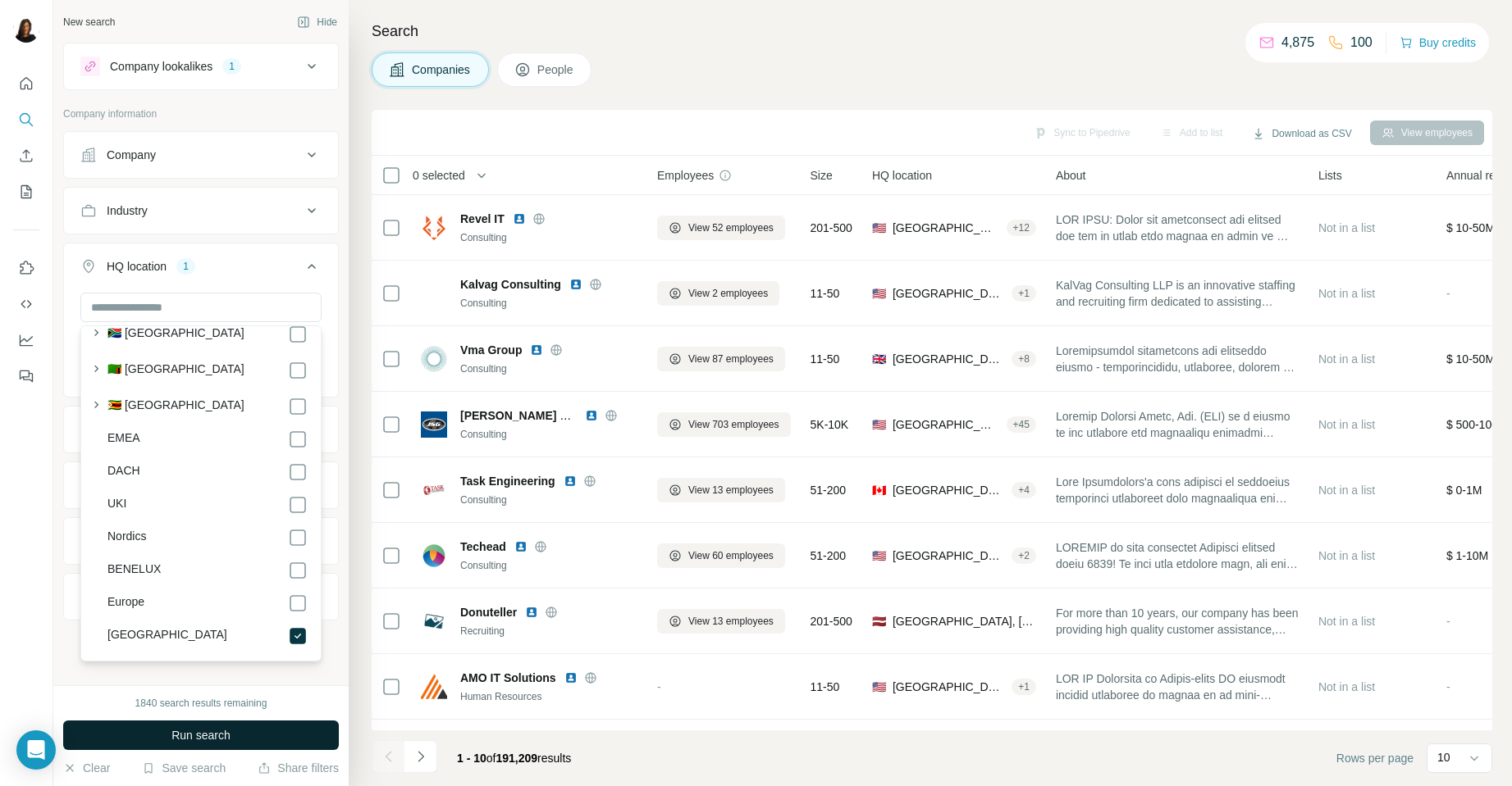
click at [230, 731] on span "Run search" at bounding box center [200, 735] width 59 height 16
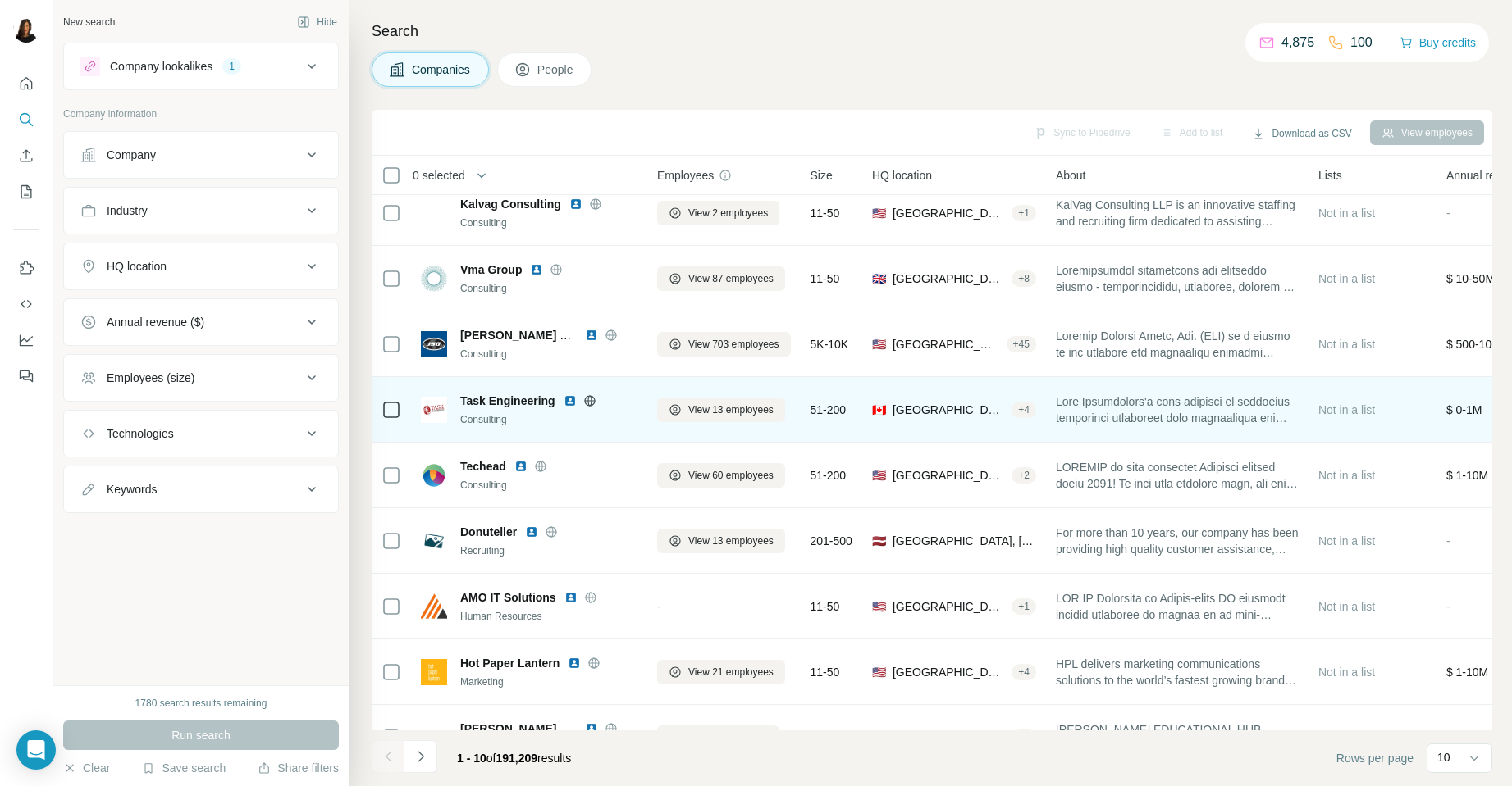
scroll to position [121, 0]
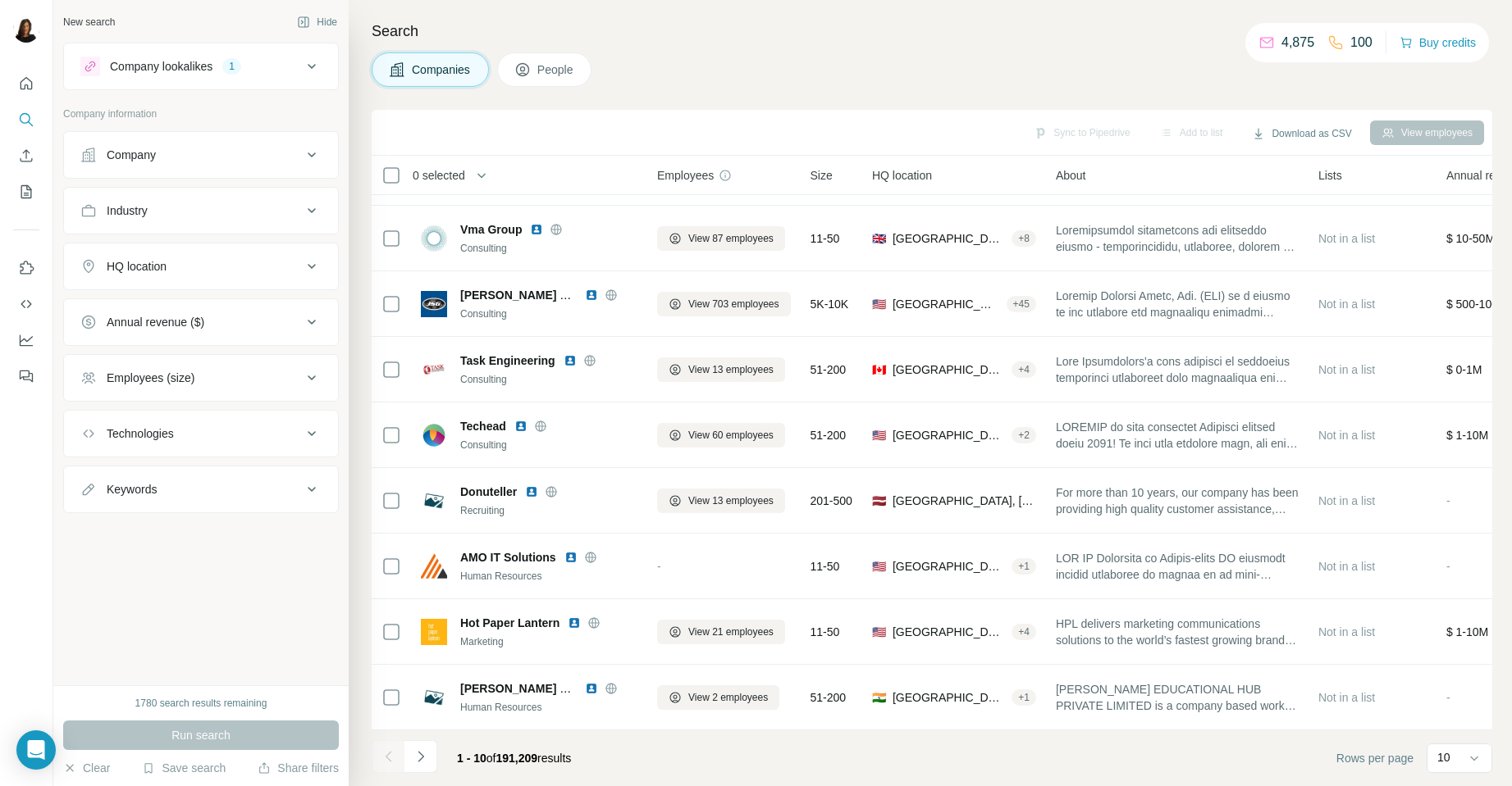
click at [311, 206] on icon at bounding box center [311, 210] width 20 height 20
click at [251, 257] on input at bounding box center [193, 251] width 203 height 18
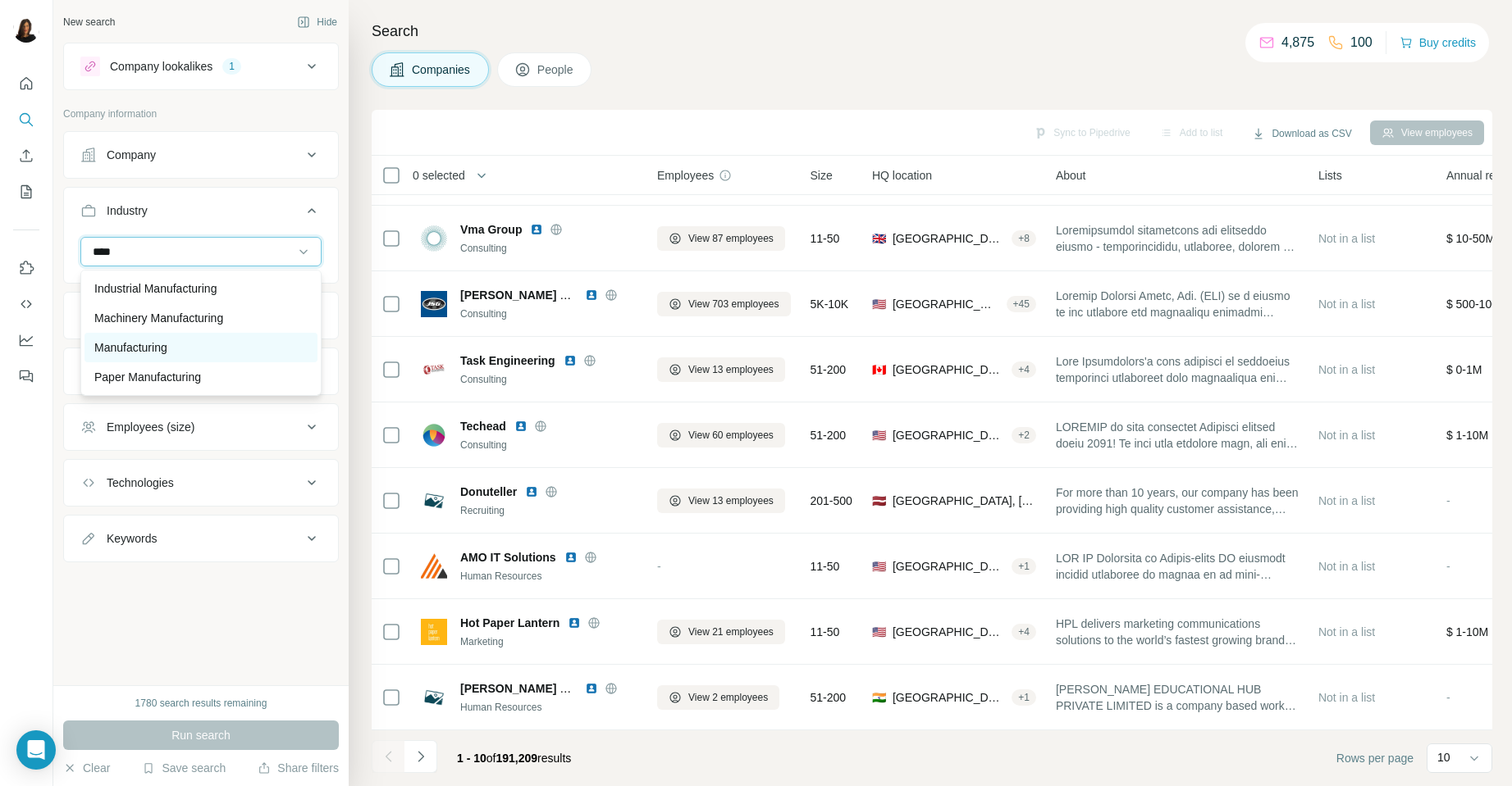
type input "****"
click at [174, 340] on div "Manufacturing" at bounding box center [201, 347] width 213 height 16
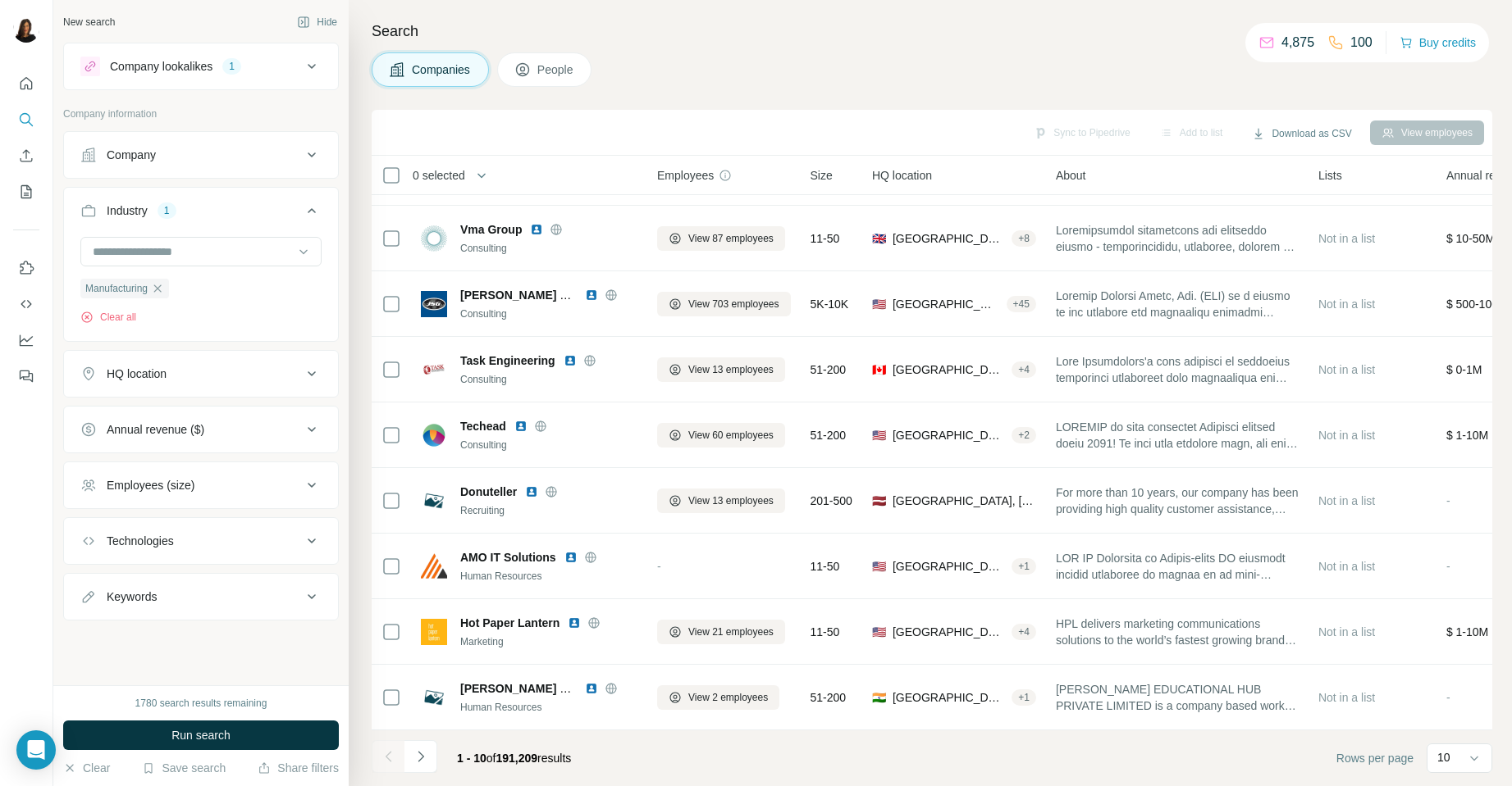
click at [297, 382] on button "HQ location" at bounding box center [201, 374] width 274 height 39
click at [227, 410] on input "text" at bounding box center [200, 415] width 241 height 30
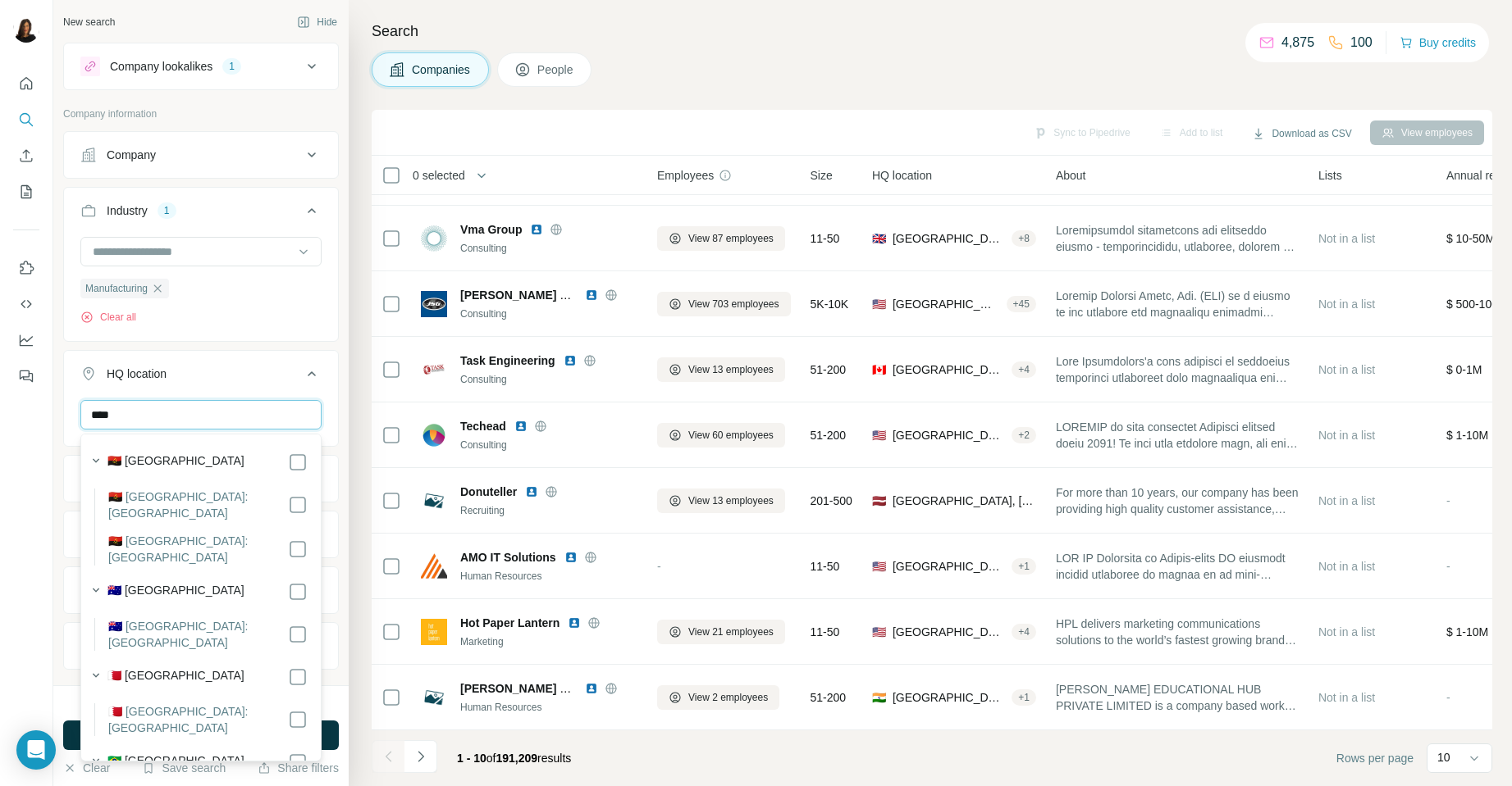
type input "*****"
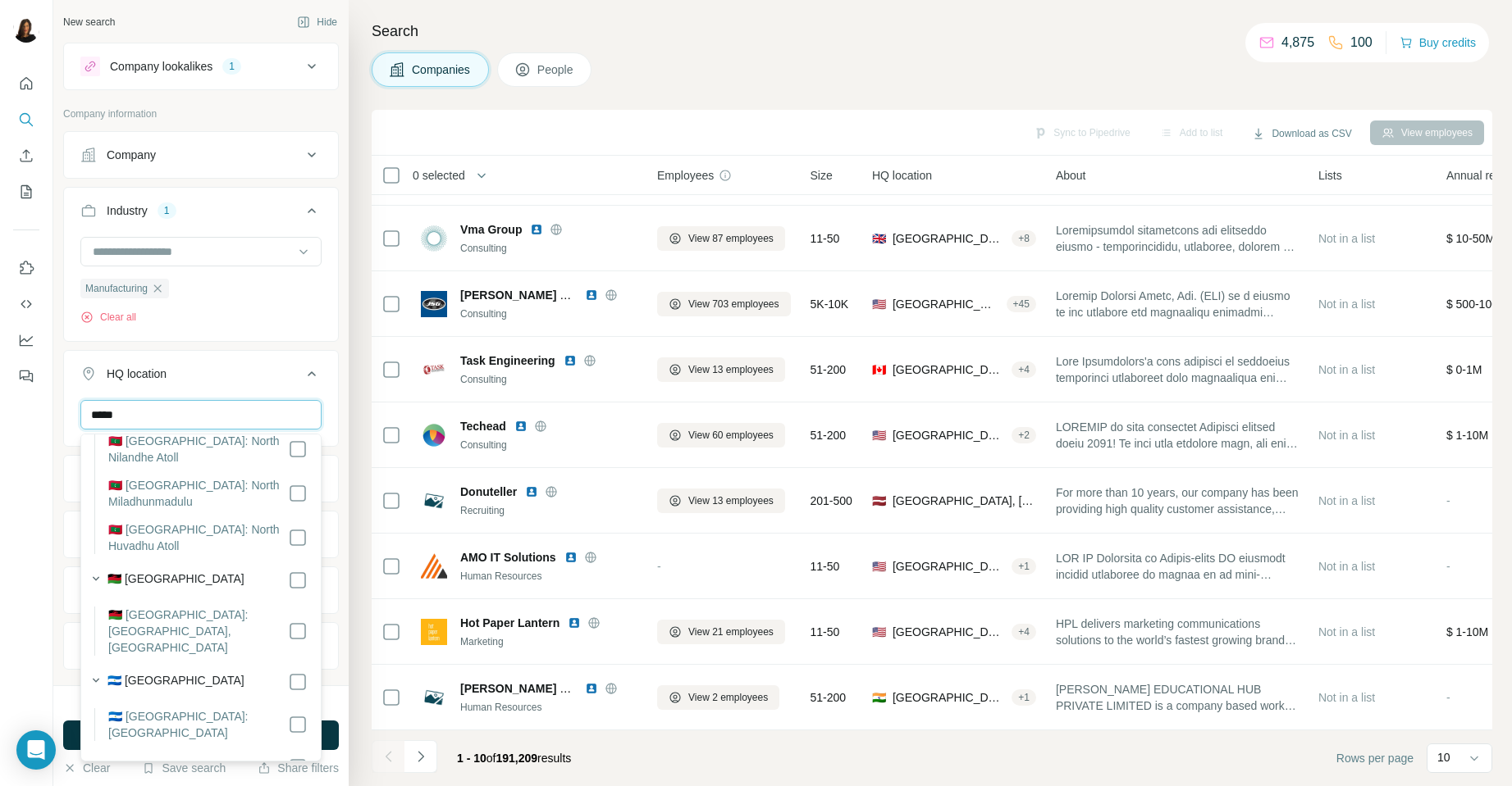
scroll to position [8875, 0]
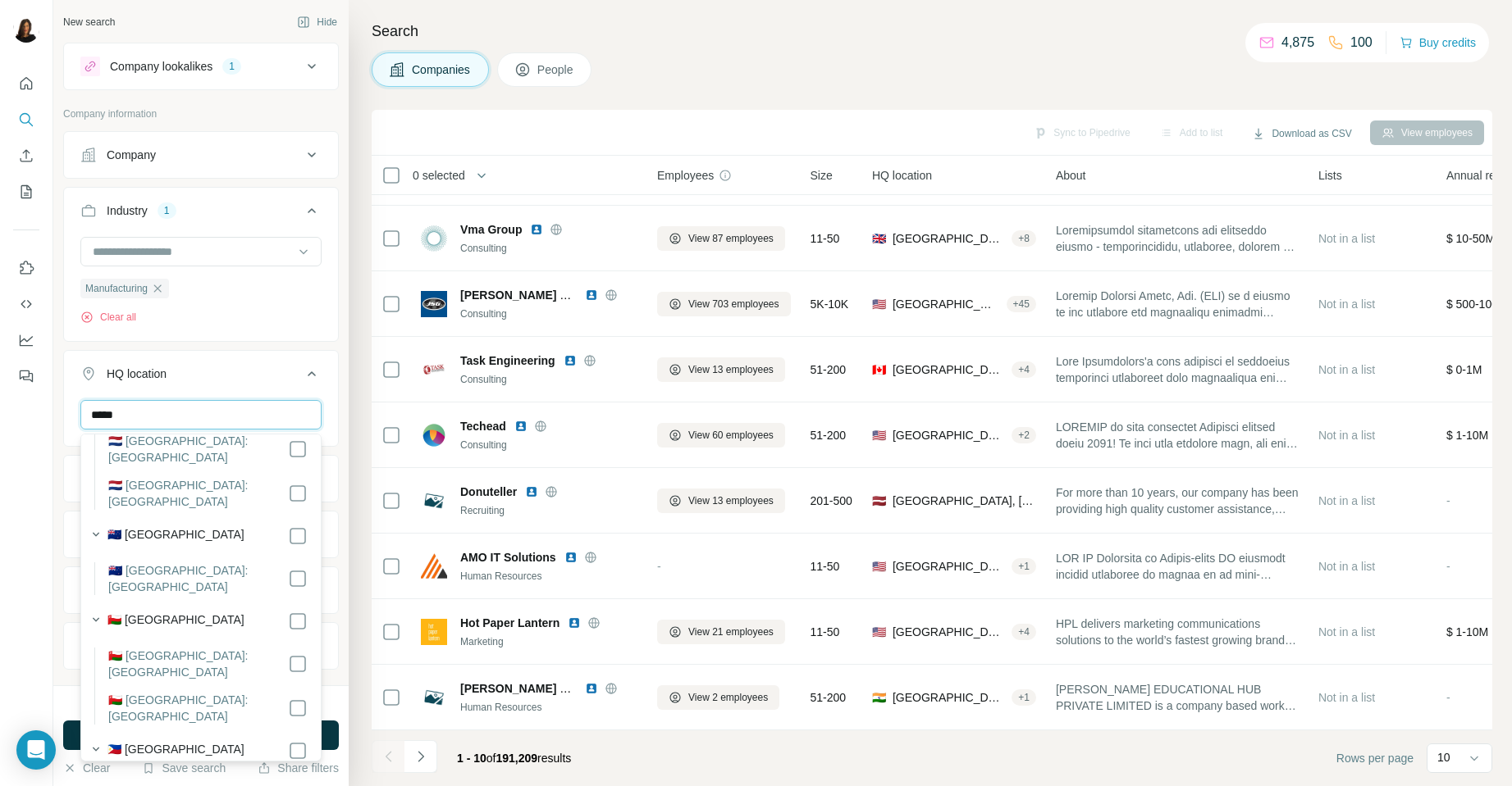
drag, startPoint x: 132, startPoint y: 411, endPoint x: 71, endPoint y: 404, distance: 61.4
click at [71, 404] on div "*****" at bounding box center [201, 422] width 274 height 43
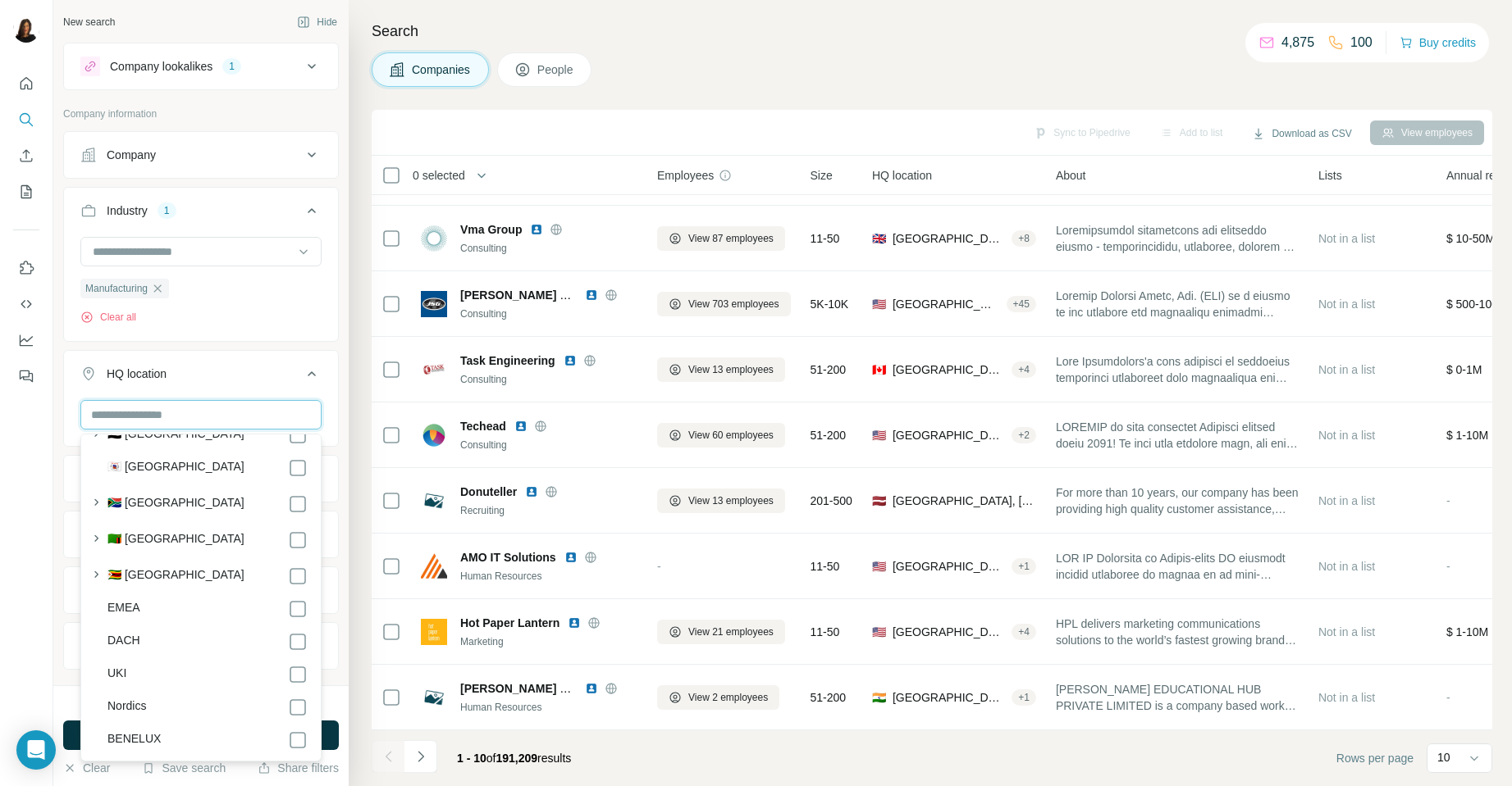
scroll to position [8848, 0]
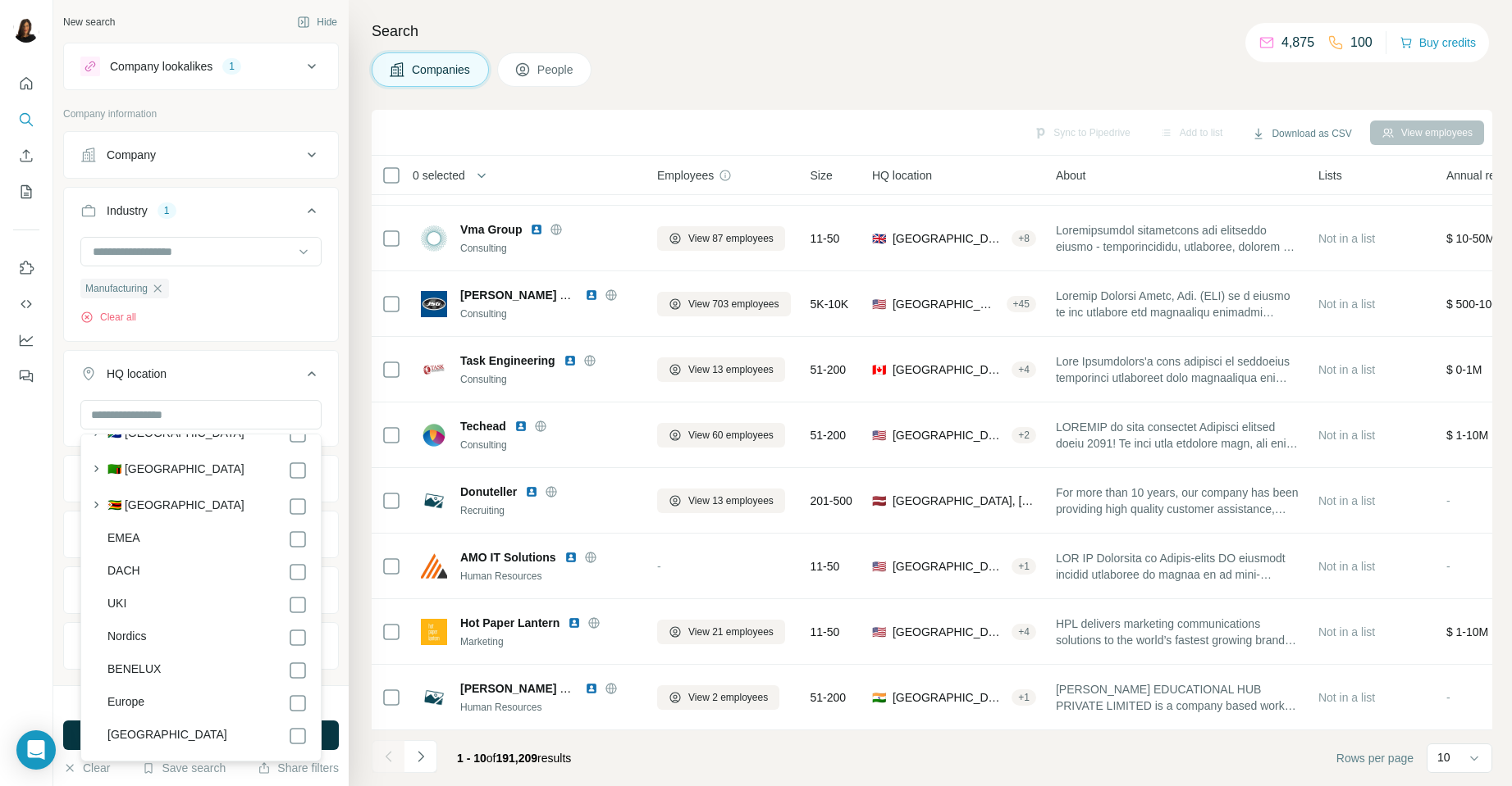
click at [184, 726] on label "[GEOGRAPHIC_DATA]" at bounding box center [167, 736] width 120 height 20
click at [270, 323] on div "Manufacturing Clear all" at bounding box center [200, 280] width 241 height 88
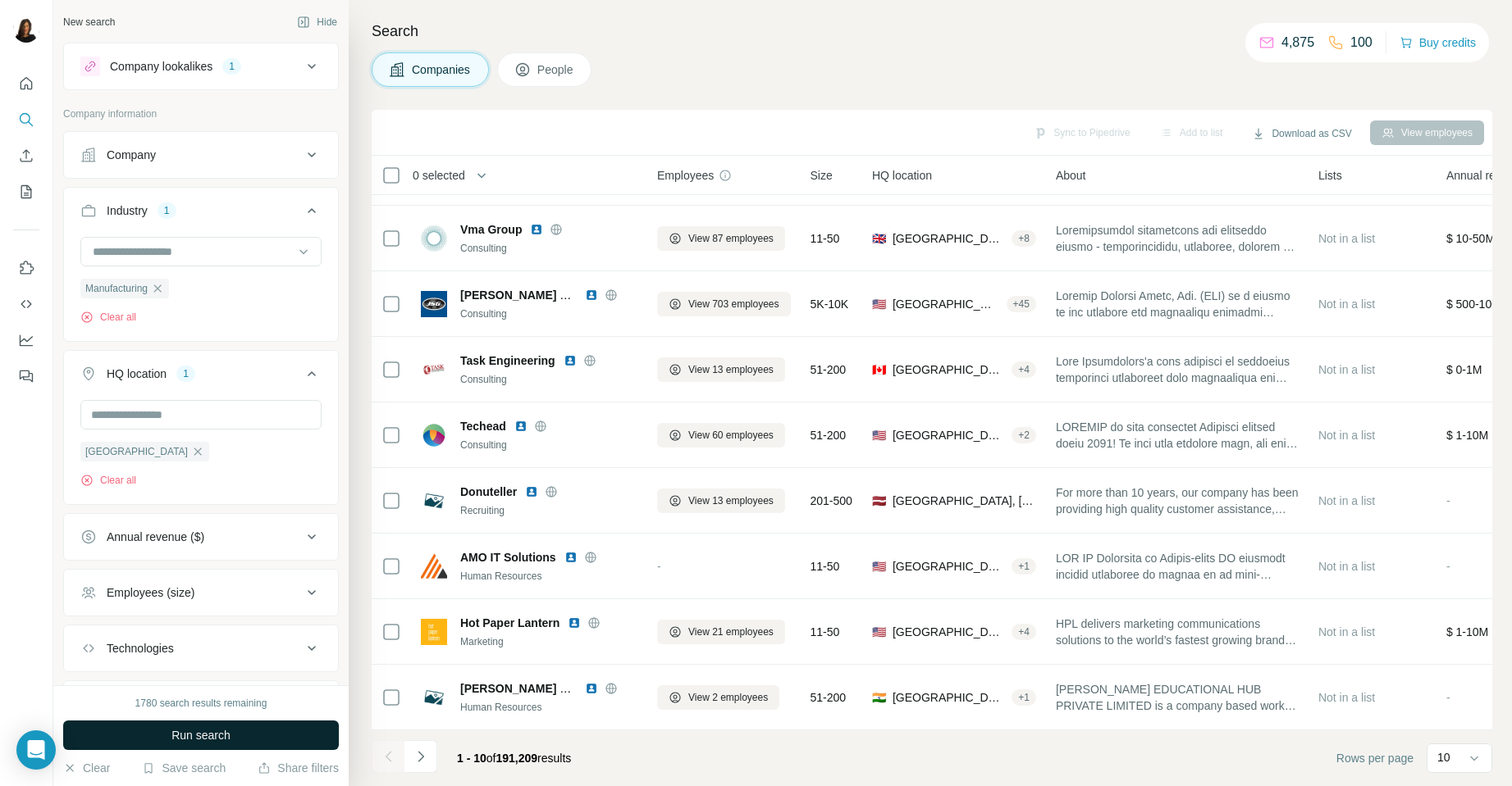
click at [220, 740] on span "Run search" at bounding box center [200, 735] width 59 height 16
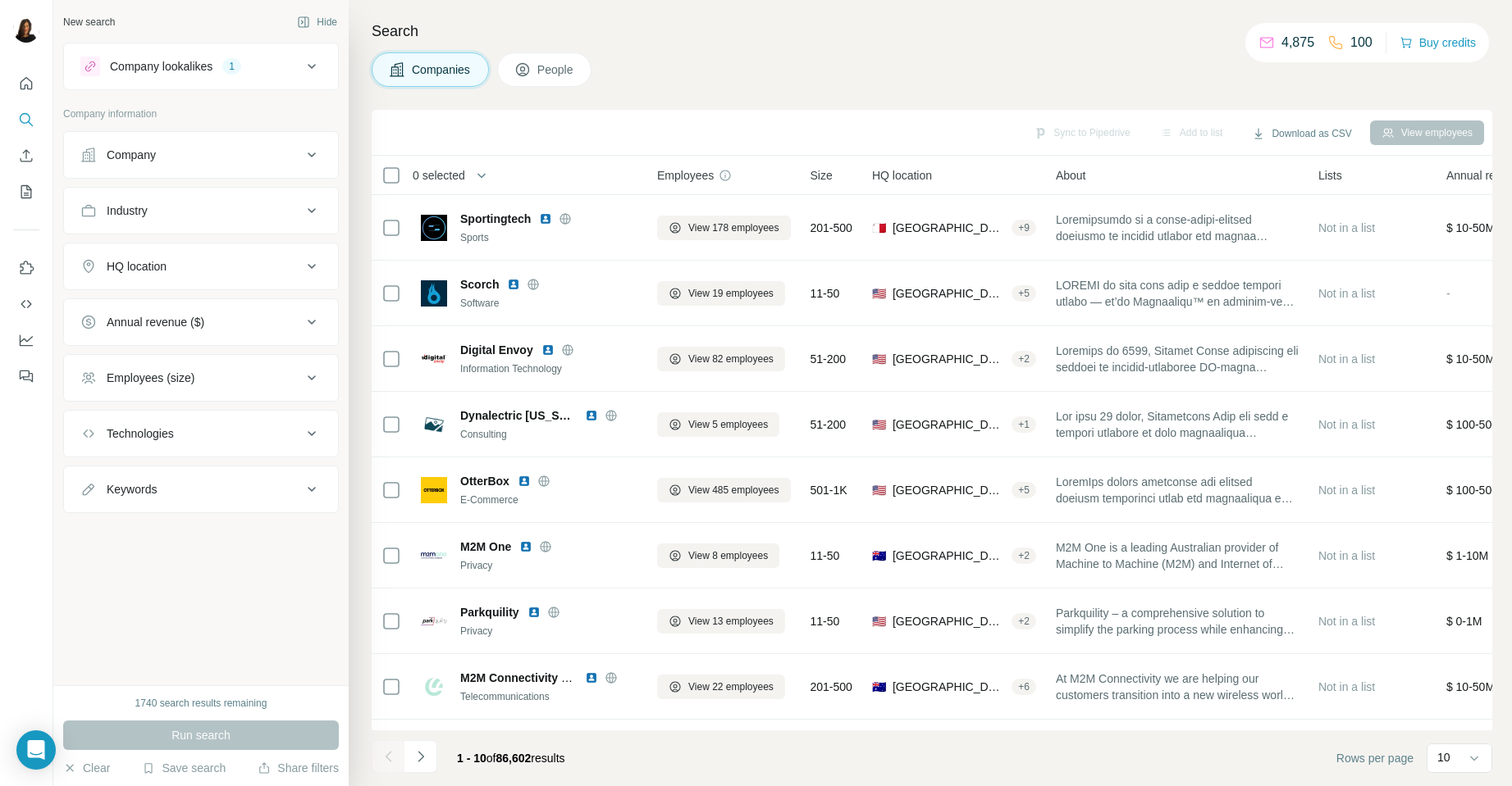
click at [316, 268] on icon at bounding box center [311, 266] width 20 height 20
click at [267, 301] on input "text" at bounding box center [200, 307] width 241 height 30
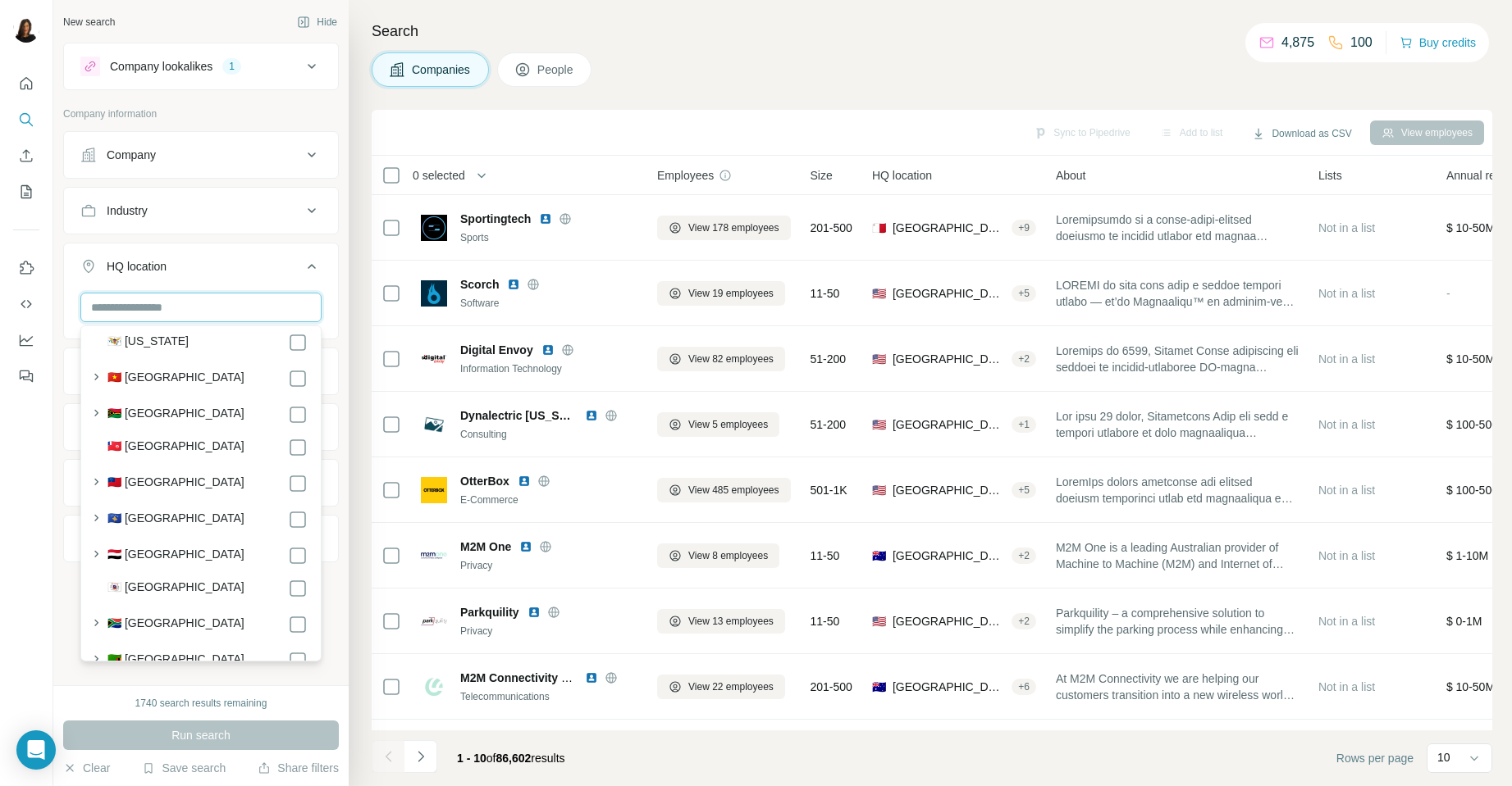
scroll to position [8839, 0]
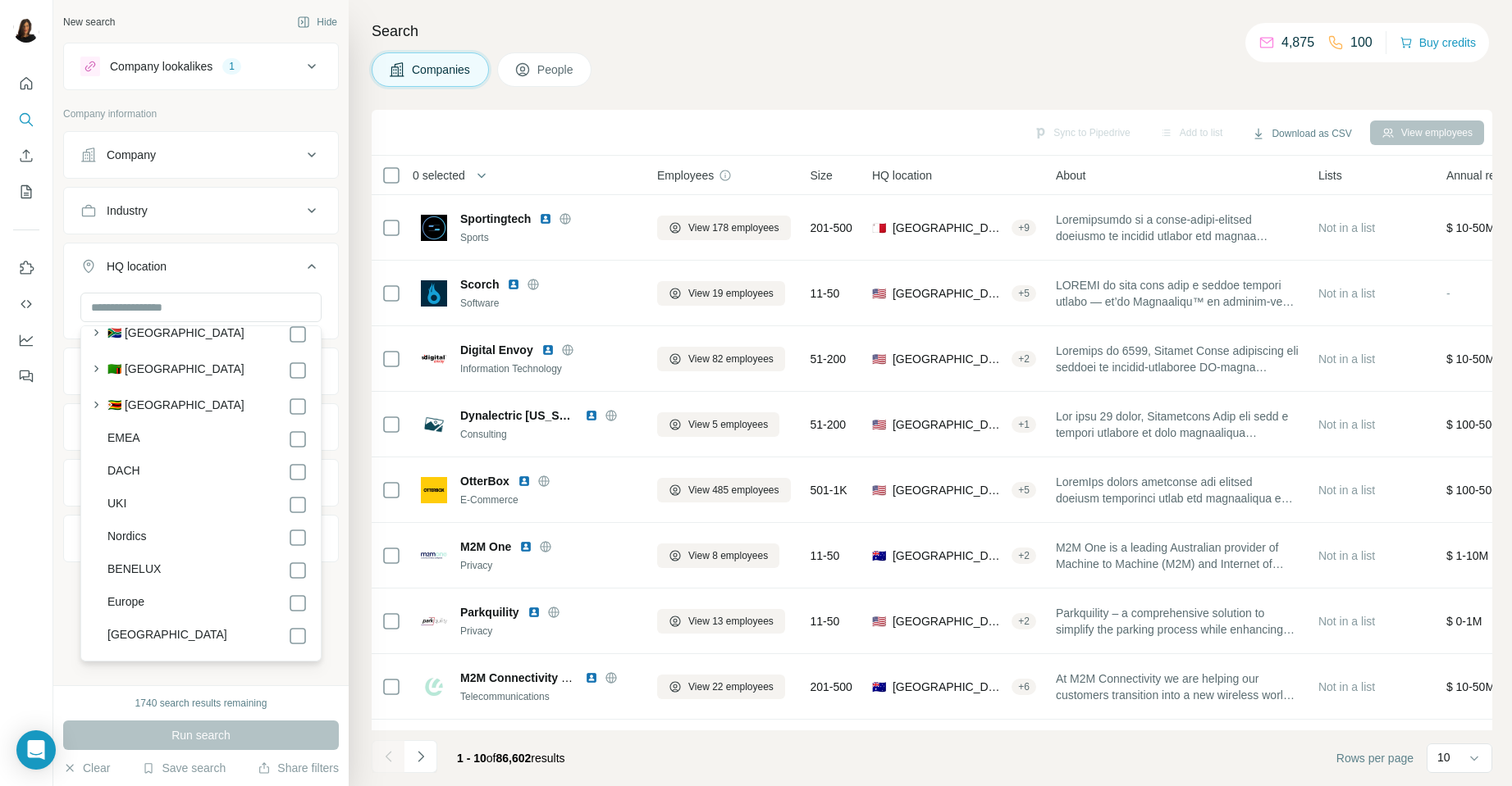
click at [147, 627] on label "[GEOGRAPHIC_DATA]" at bounding box center [167, 636] width 120 height 20
click at [196, 748] on button "Run search" at bounding box center [201, 735] width 276 height 30
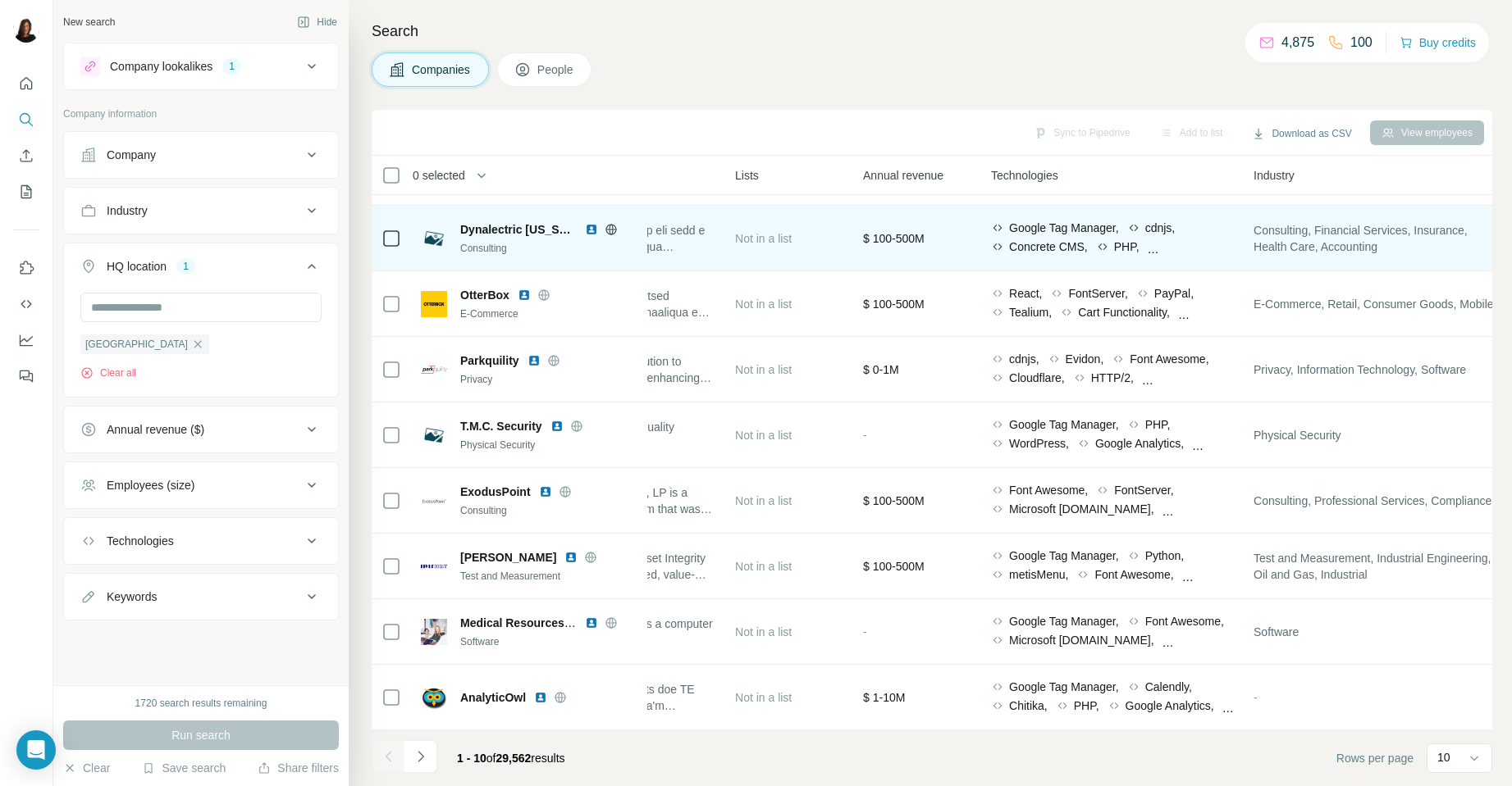
scroll to position [121, 598]
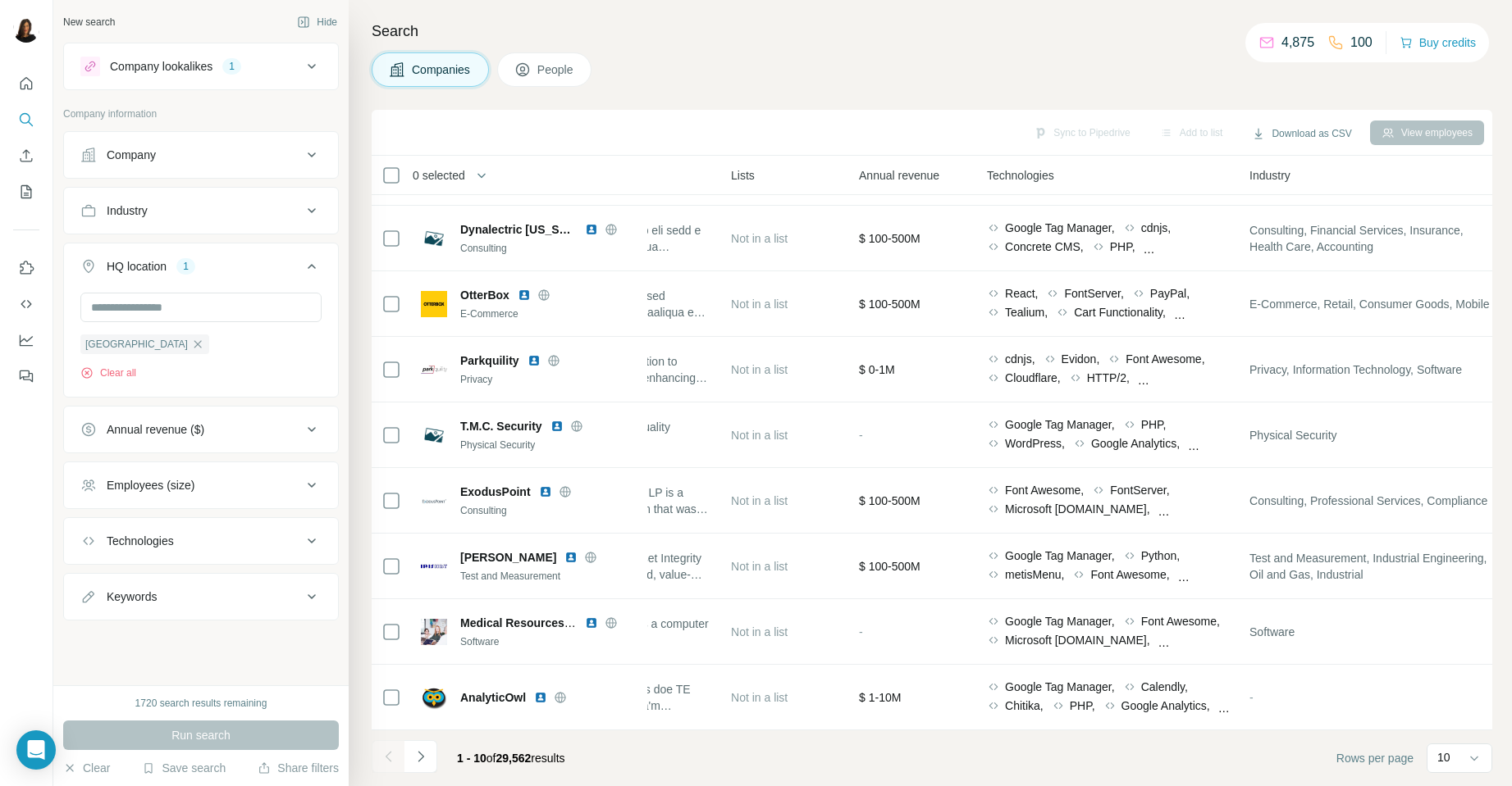
click at [1283, 178] on span "Industry" at bounding box center [1269, 175] width 41 height 16
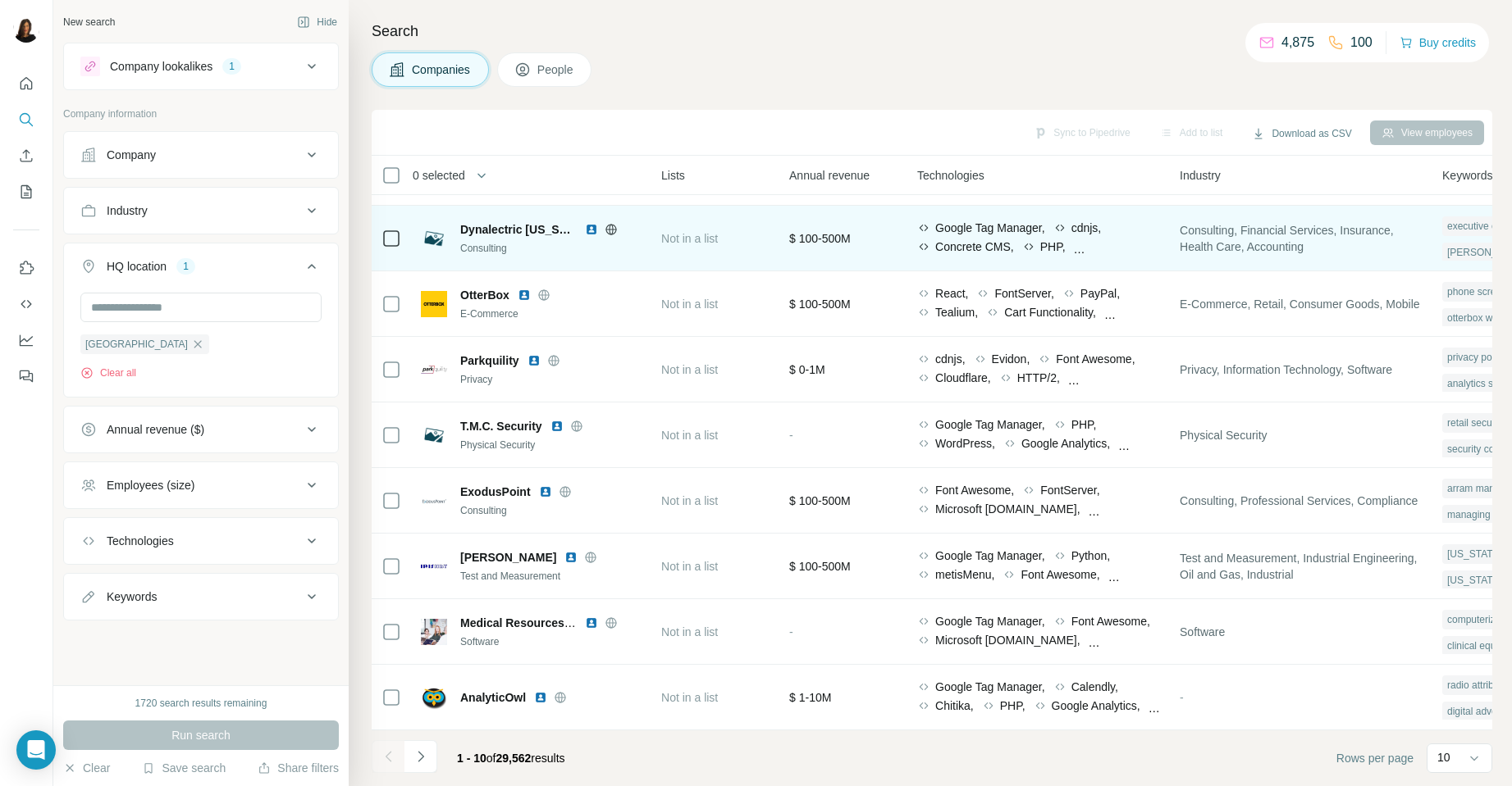
scroll to position [121, 673]
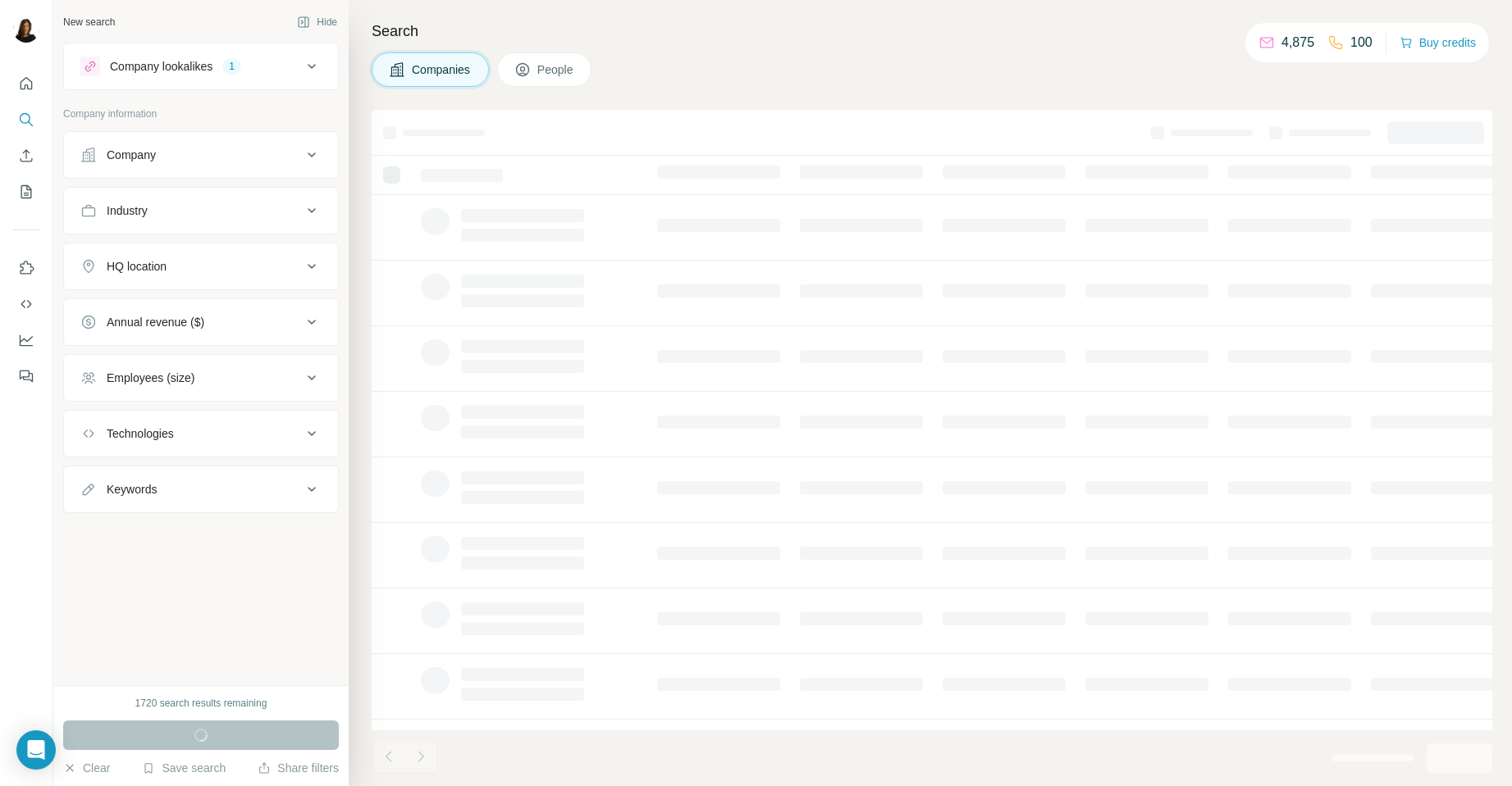
click at [285, 278] on button "HQ location" at bounding box center [201, 267] width 274 height 39
click at [265, 318] on input "text" at bounding box center [200, 307] width 241 height 30
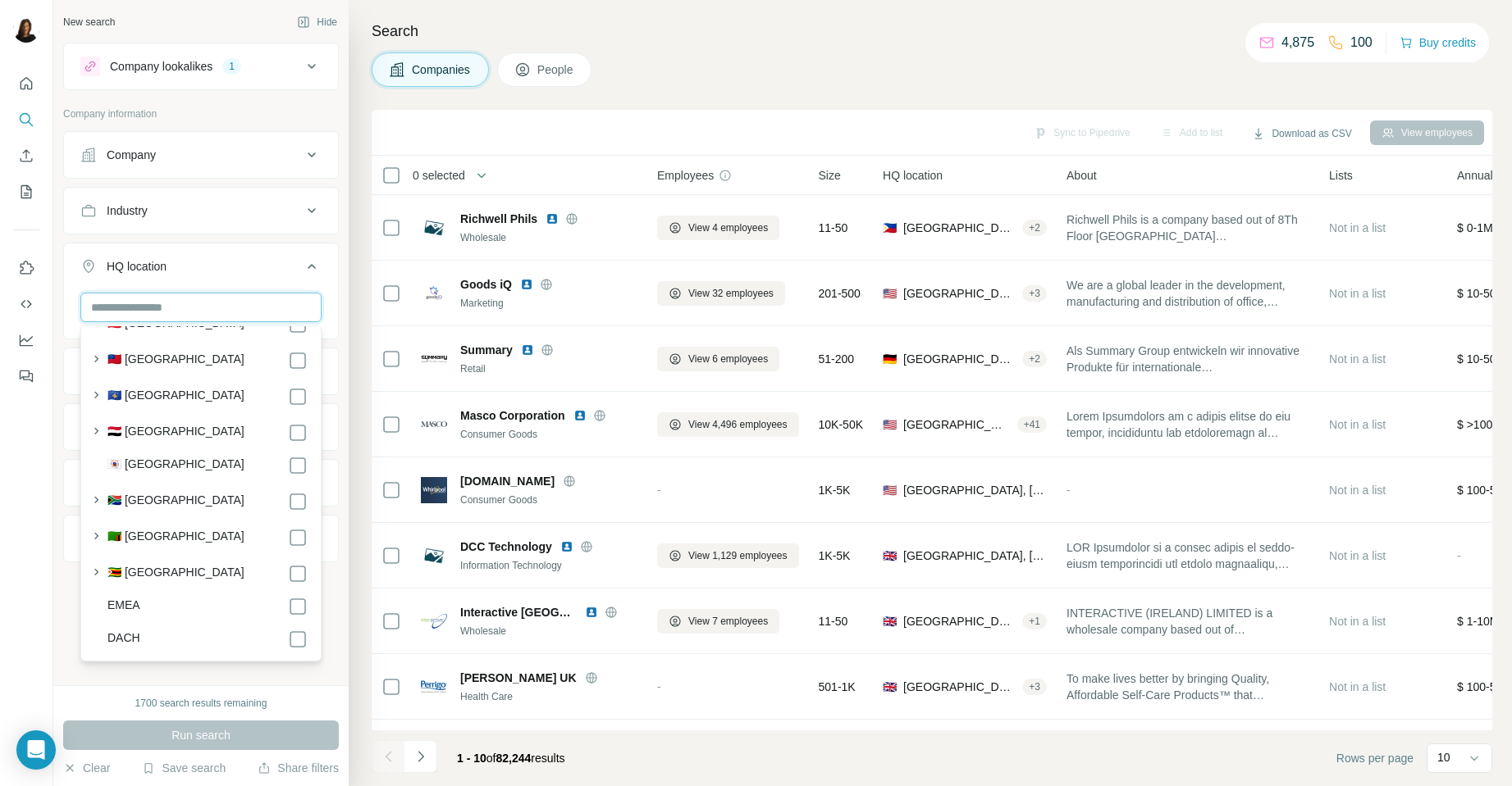
scroll to position [8839, 0]
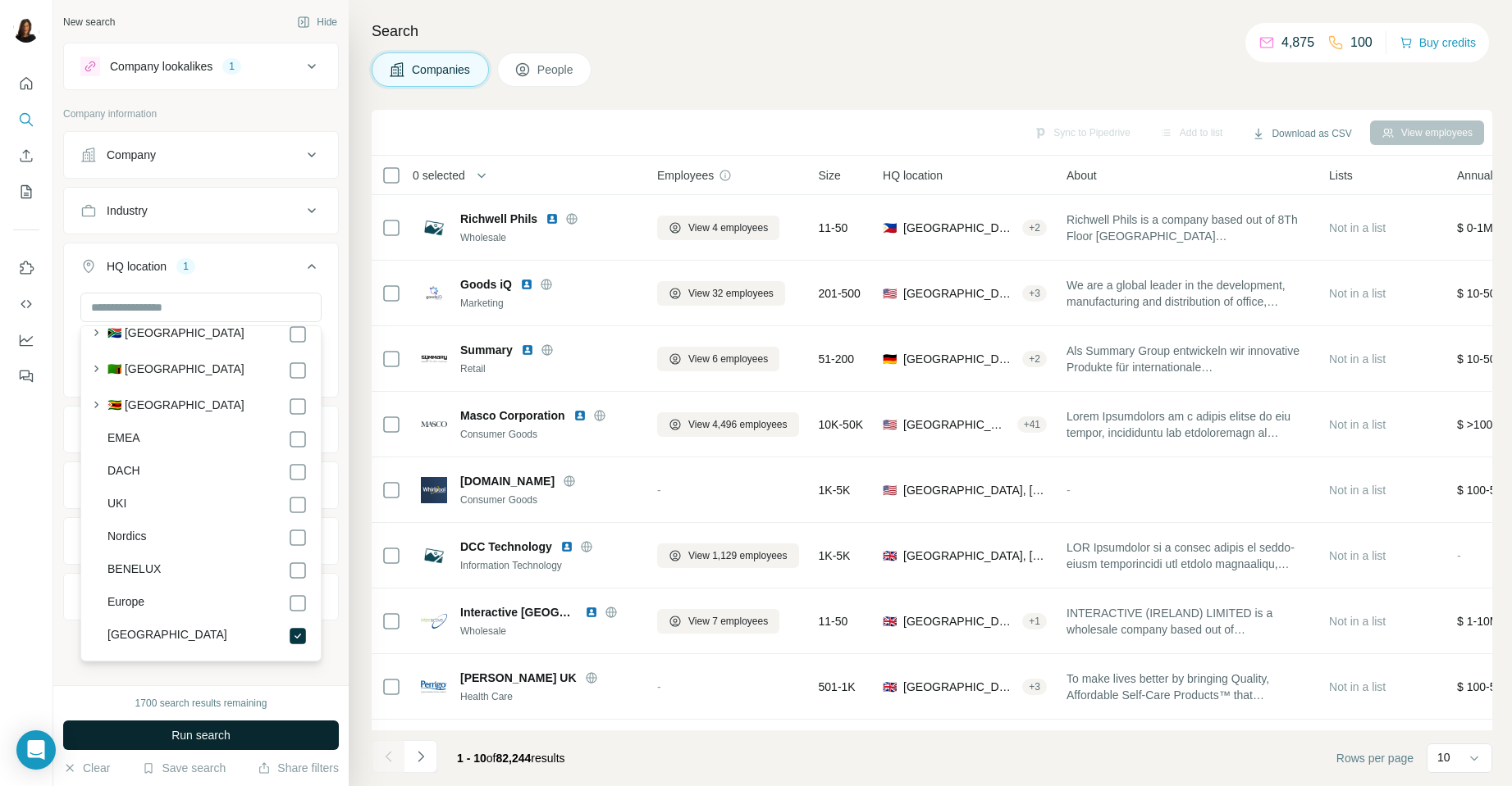
click at [215, 730] on span "Run search" at bounding box center [200, 735] width 59 height 16
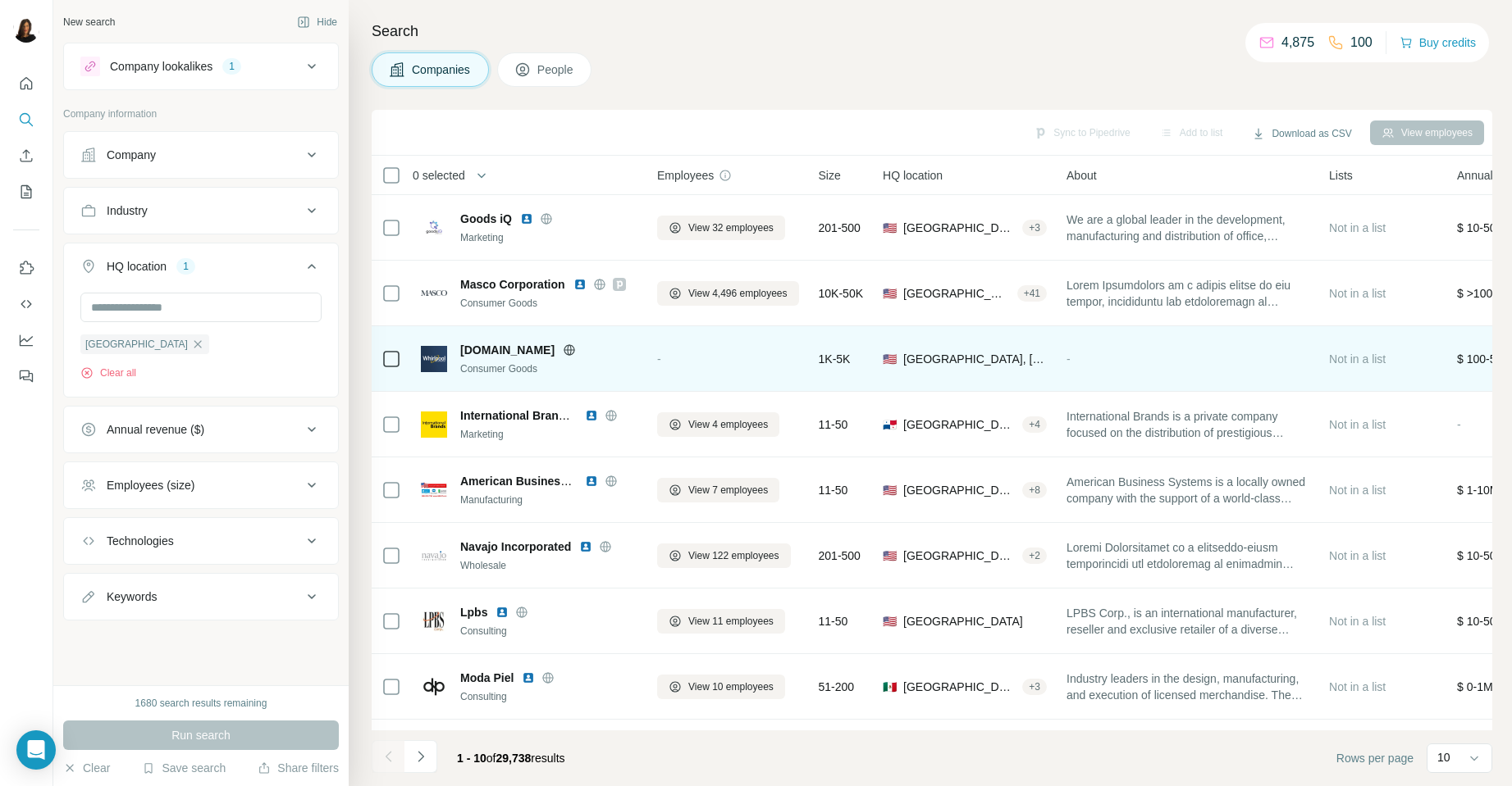
click at [557, 387] on td "[DOMAIN_NAME] Consumer Goods" at bounding box center [528, 359] width 236 height 66
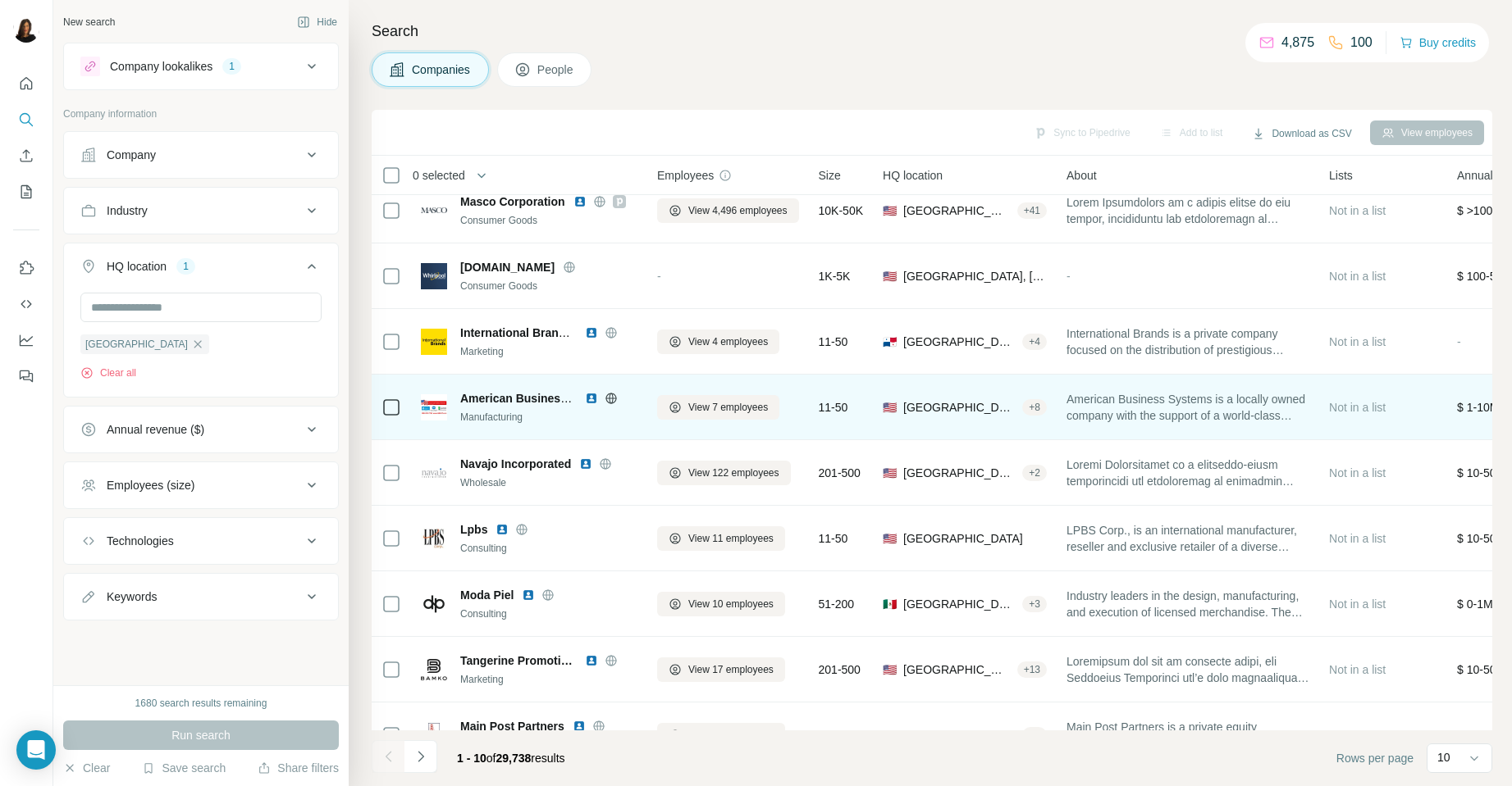
scroll to position [121, 0]
